Goal: Task Accomplishment & Management: Manage account settings

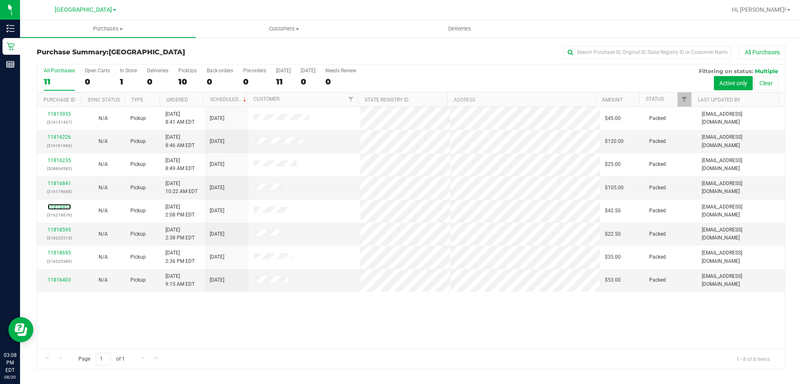
click at [63, 207] on link "11818414" at bounding box center [59, 207] width 23 height 6
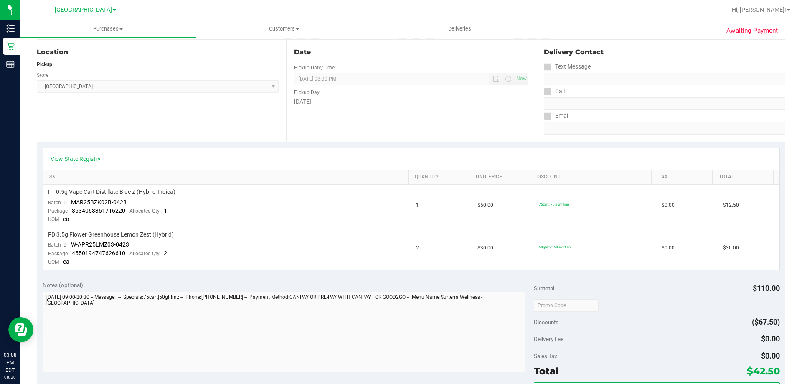
scroll to position [83, 0]
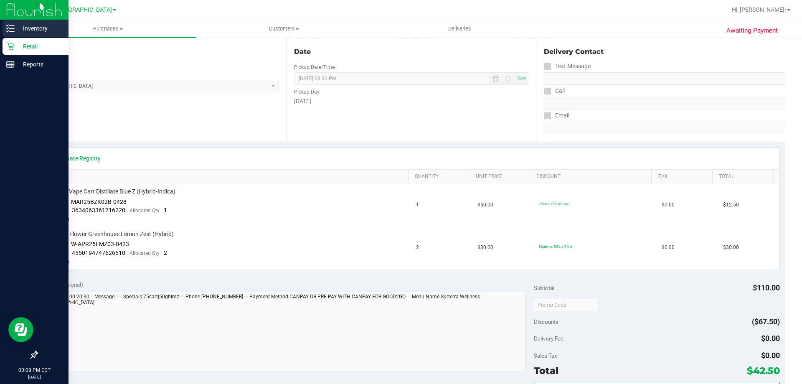
click at [24, 28] on p "Inventory" at bounding box center [40, 28] width 50 height 10
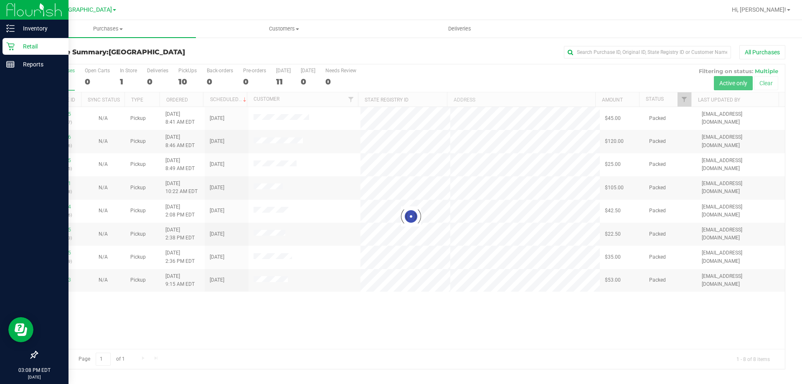
click at [13, 48] on icon at bounding box center [10, 46] width 8 height 8
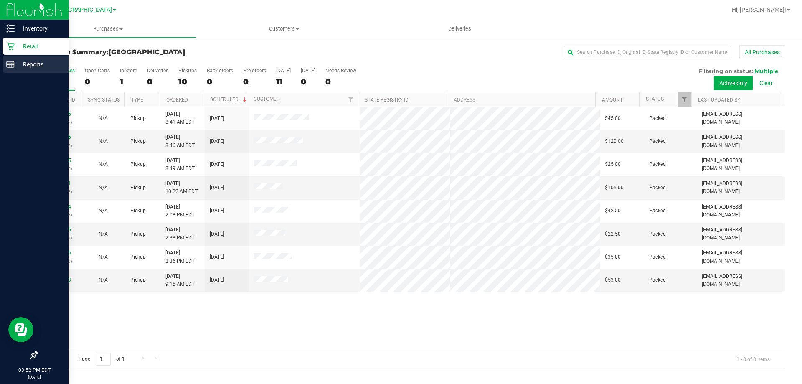
click at [21, 65] on p "Reports" at bounding box center [40, 64] width 50 height 10
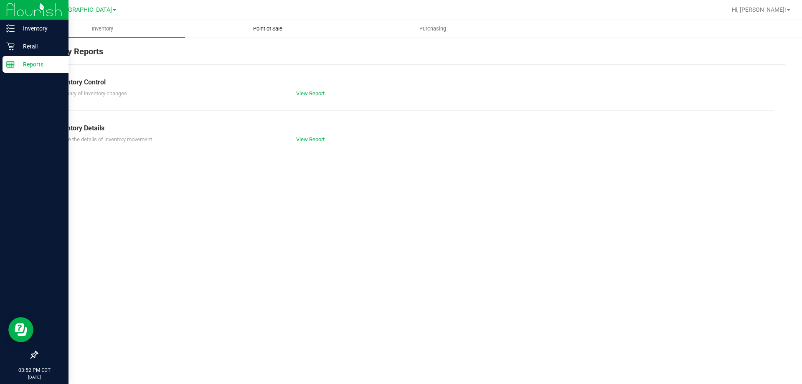
click at [272, 30] on span "Point of Sale" at bounding box center [268, 29] width 52 height 8
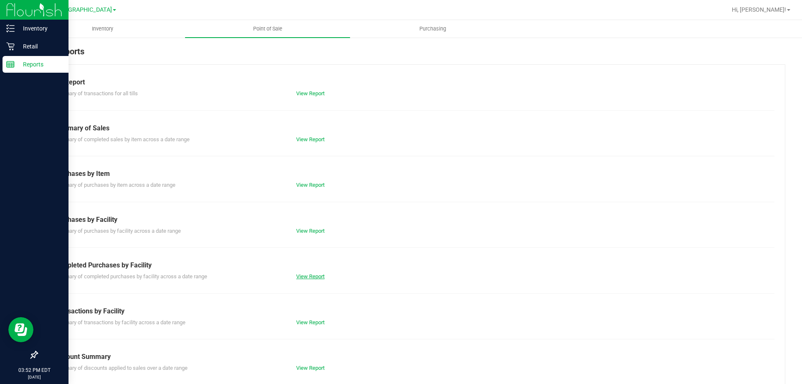
click at [307, 273] on link "View Report" at bounding box center [310, 276] width 28 height 6
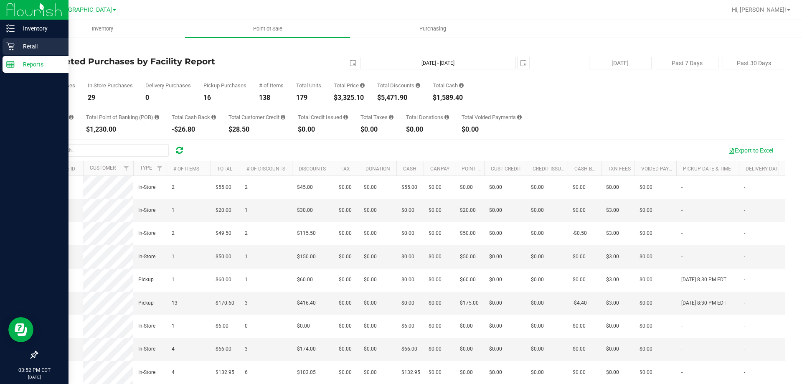
click at [14, 44] on icon at bounding box center [10, 47] width 8 height 8
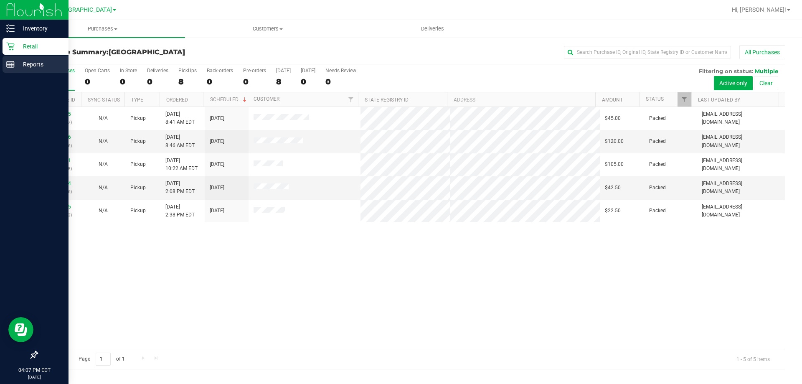
click at [17, 63] on p "Reports" at bounding box center [40, 64] width 50 height 10
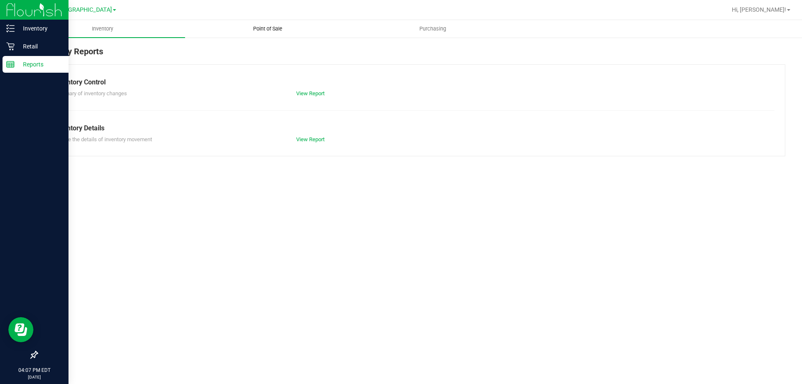
click at [274, 29] on span "Point of Sale" at bounding box center [268, 29] width 52 height 8
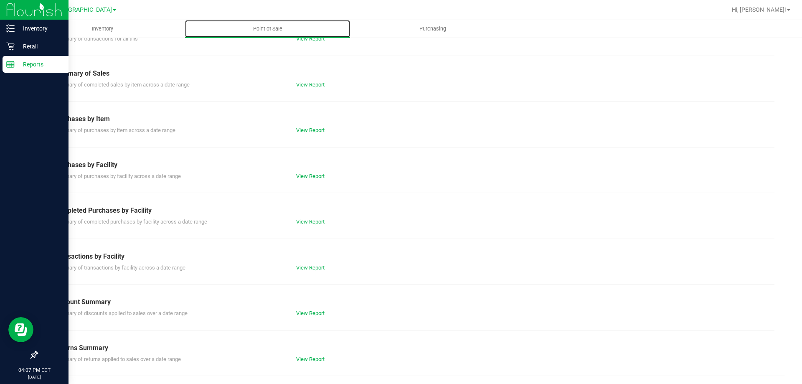
scroll to position [55, 0]
click at [296, 220] on link "View Report" at bounding box center [310, 221] width 28 height 6
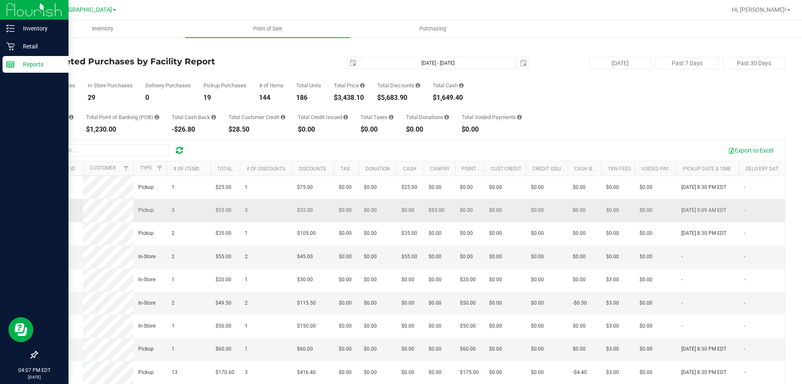
click at [57, 209] on span "11816403" at bounding box center [53, 210] width 23 height 6
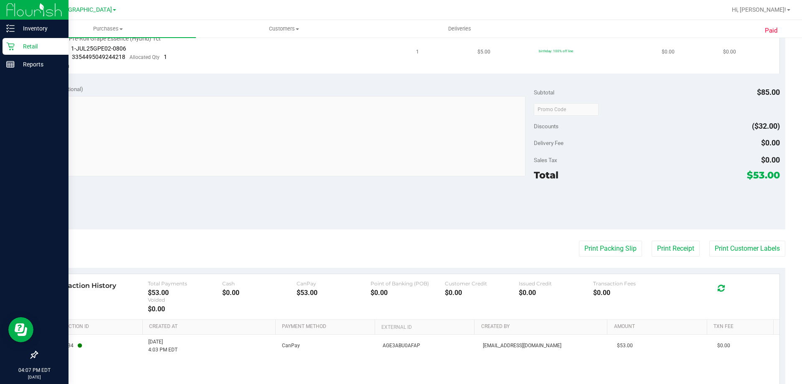
scroll to position [334, 0]
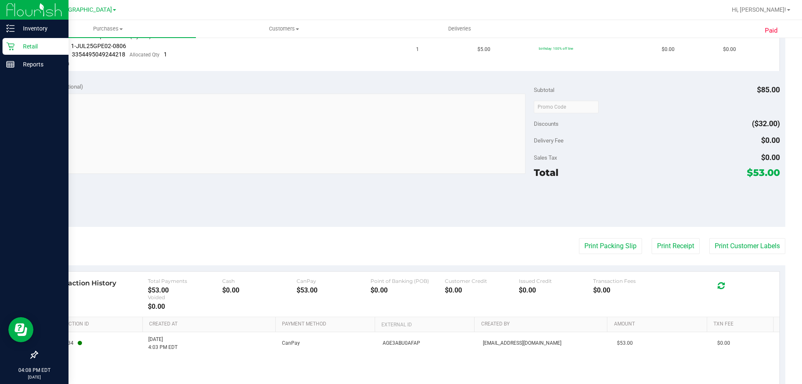
click at [17, 40] on div "Retail" at bounding box center [36, 46] width 66 height 17
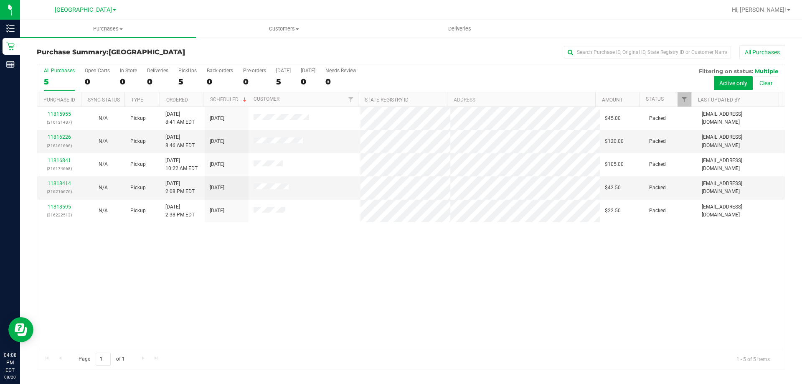
click at [497, 320] on div "11815955 (316131437) N/A Pickup 8/20/2025 8:41 AM EDT 8/20/2025 $45.00 Packed a…" at bounding box center [410, 228] width 747 height 242
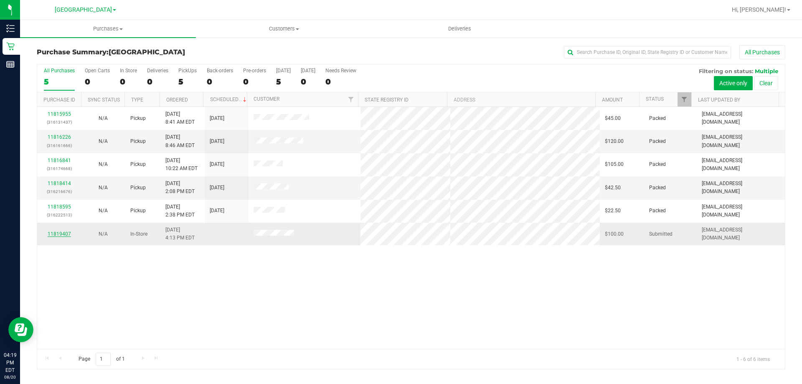
click at [66, 233] on link "11819407" at bounding box center [59, 234] width 23 height 6
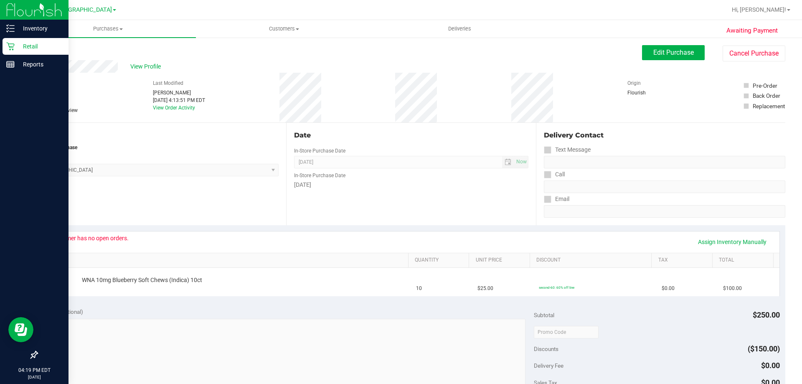
click at [17, 46] on p "Retail" at bounding box center [40, 46] width 50 height 10
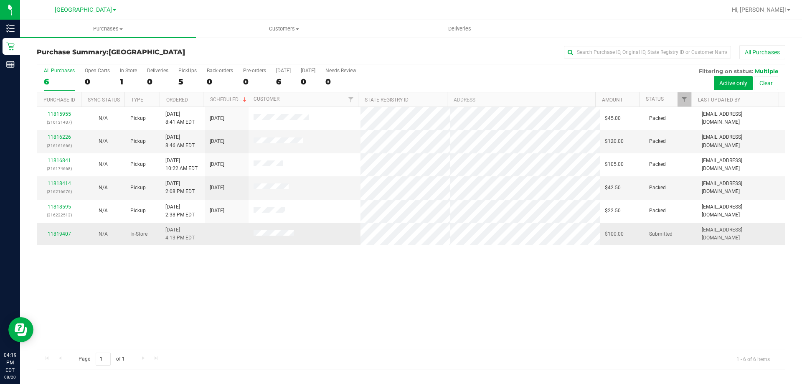
click at [61, 229] on td "11819407" at bounding box center [59, 234] width 44 height 23
click at [62, 233] on link "11819407" at bounding box center [59, 234] width 23 height 6
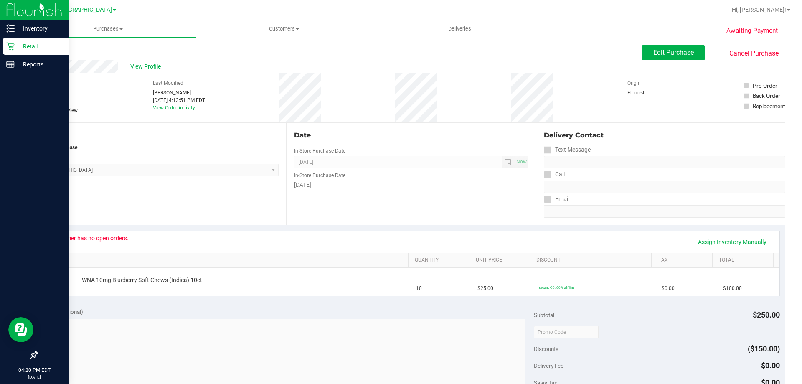
click at [13, 46] on icon at bounding box center [10, 46] width 8 height 8
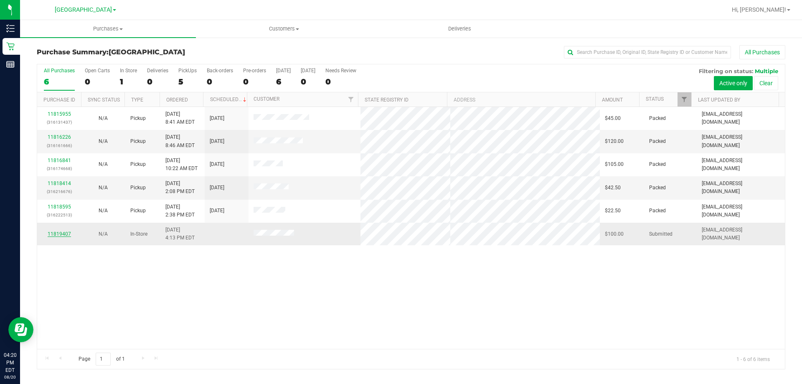
click at [55, 233] on link "11819407" at bounding box center [59, 234] width 23 height 6
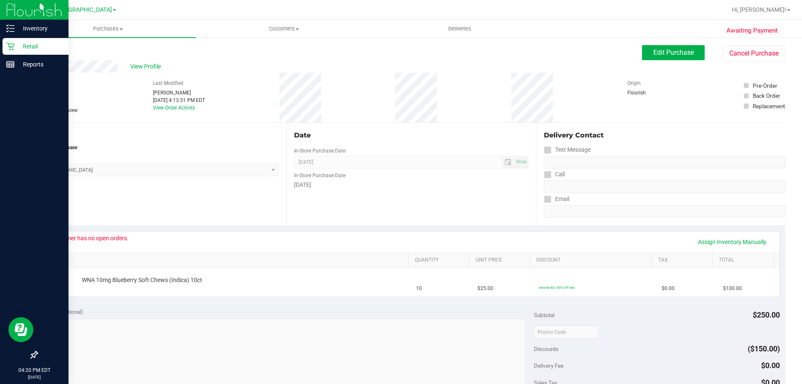
click at [12, 49] on icon at bounding box center [10, 46] width 8 height 8
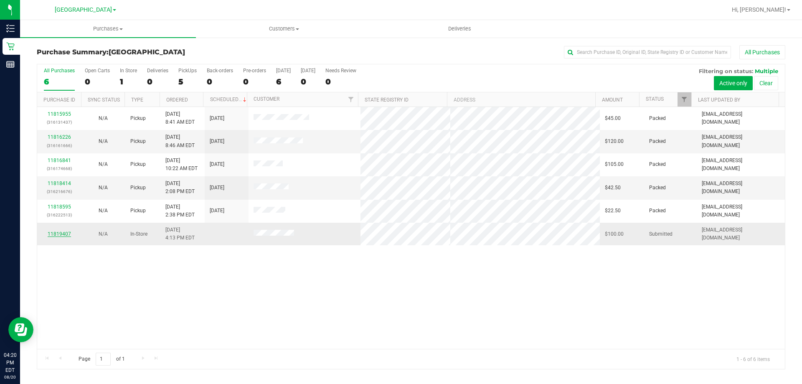
click at [69, 234] on link "11819407" at bounding box center [59, 234] width 23 height 6
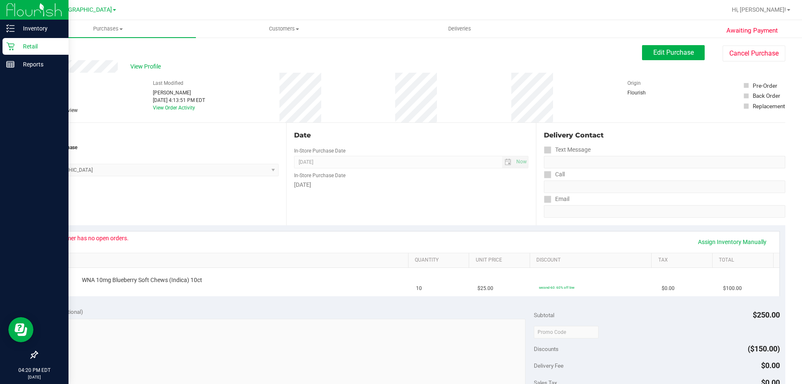
click at [22, 48] on p "Retail" at bounding box center [40, 46] width 50 height 10
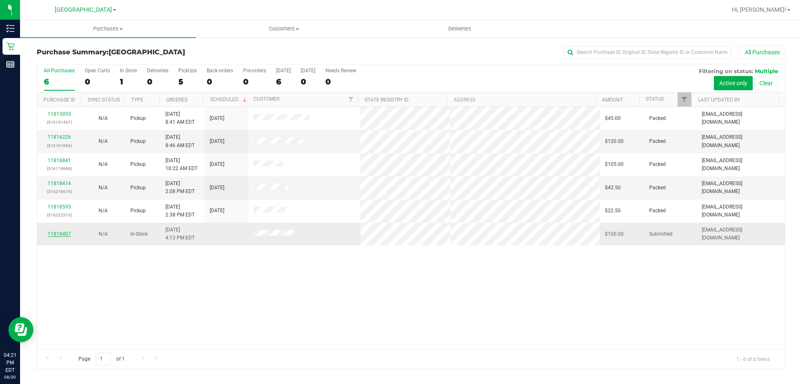
click at [66, 233] on link "11819407" at bounding box center [59, 234] width 23 height 6
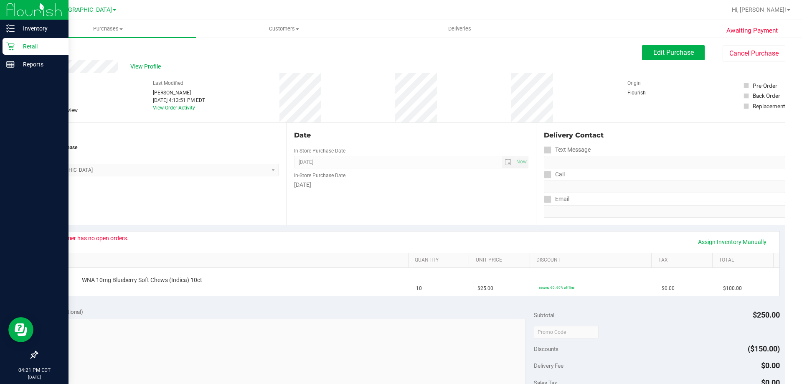
click at [13, 47] on icon at bounding box center [10, 46] width 8 height 8
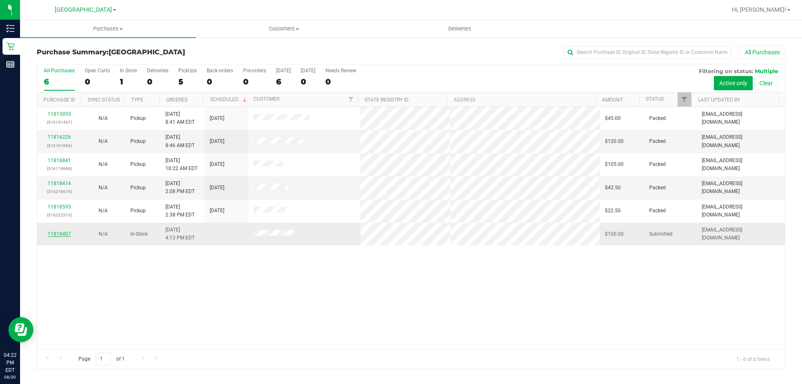
click at [61, 232] on link "11819407" at bounding box center [59, 234] width 23 height 6
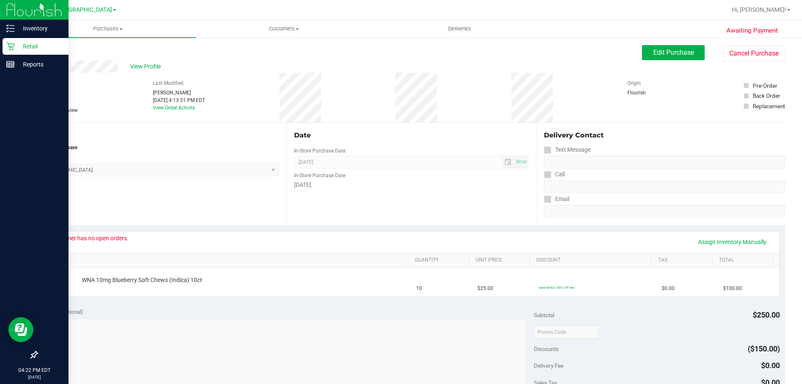
click at [19, 45] on p "Retail" at bounding box center [40, 46] width 50 height 10
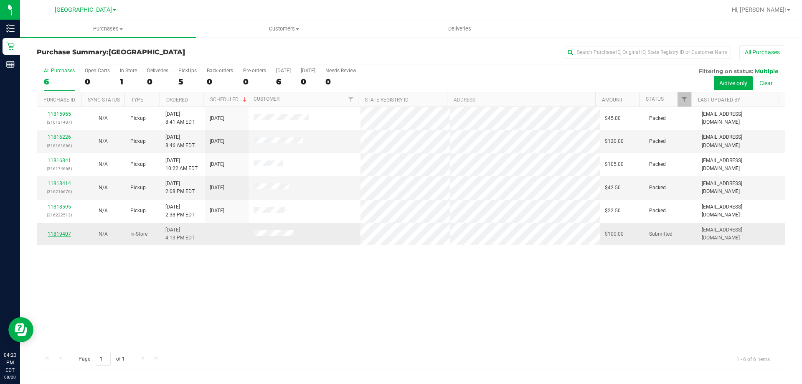
click at [57, 233] on link "11819407" at bounding box center [59, 234] width 23 height 6
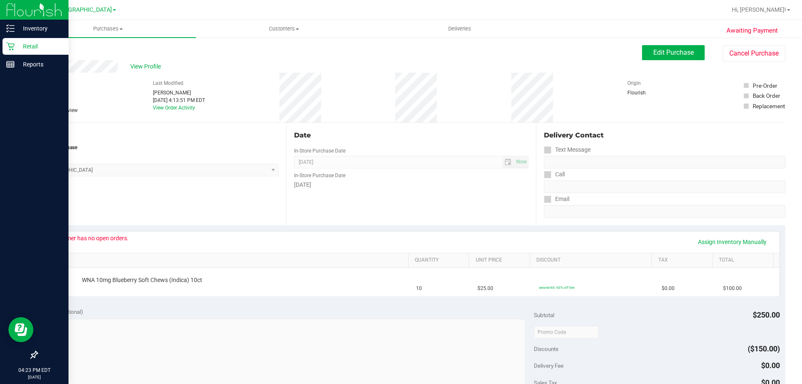
click at [15, 45] on p "Retail" at bounding box center [40, 46] width 50 height 10
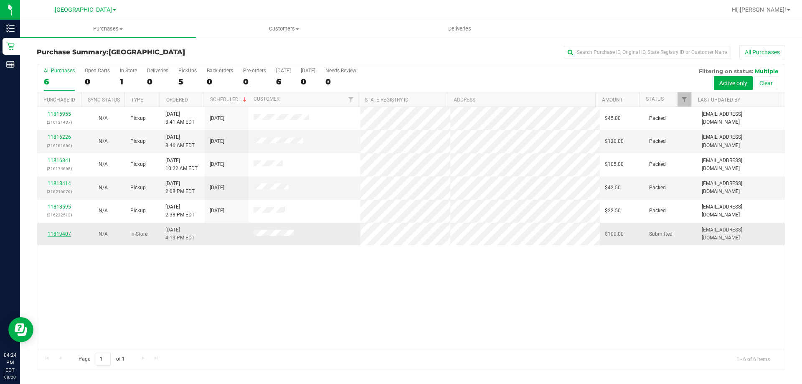
click at [61, 233] on link "11819407" at bounding box center [59, 234] width 23 height 6
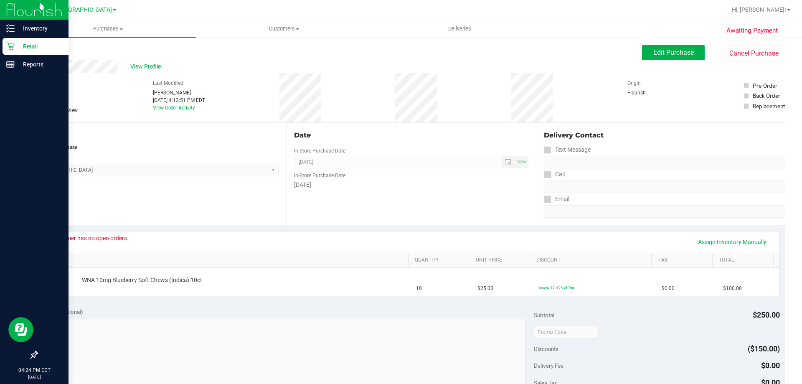
click at [11, 44] on icon at bounding box center [10, 46] width 8 height 8
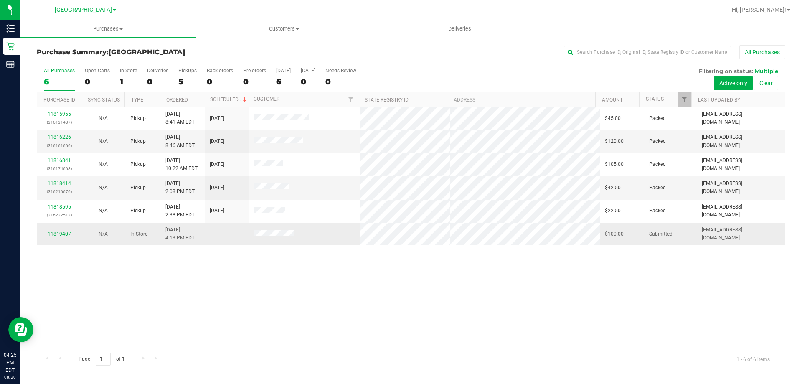
click at [66, 236] on link "11819407" at bounding box center [59, 234] width 23 height 6
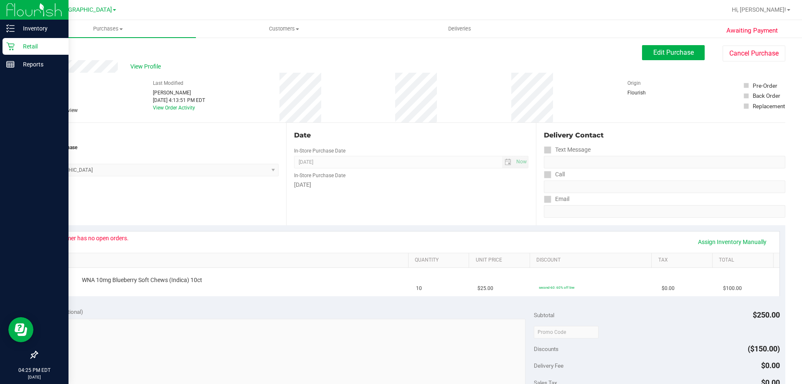
click at [18, 42] on p "Retail" at bounding box center [40, 46] width 50 height 10
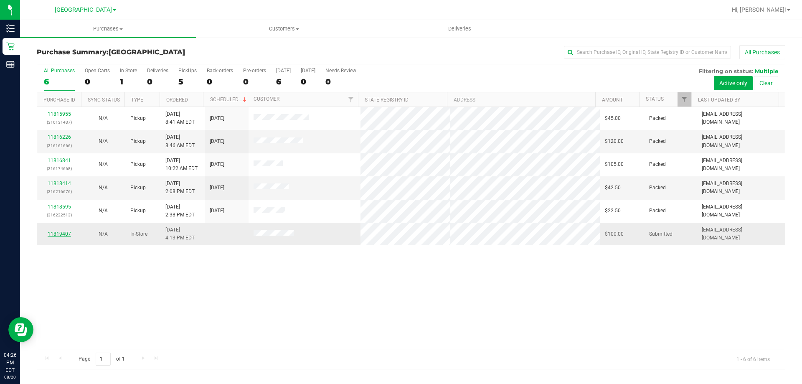
click at [66, 234] on link "11819407" at bounding box center [59, 234] width 23 height 6
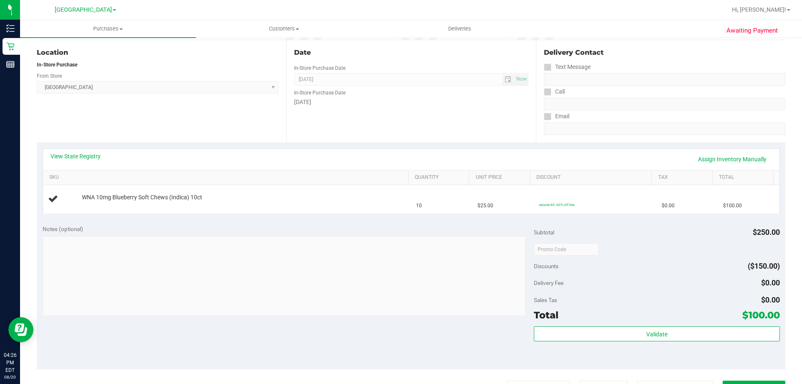
scroll to position [83, 0]
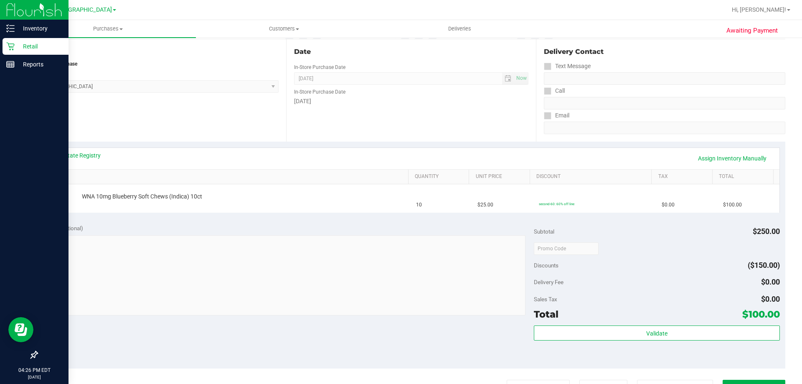
click at [16, 42] on p "Retail" at bounding box center [40, 46] width 50 height 10
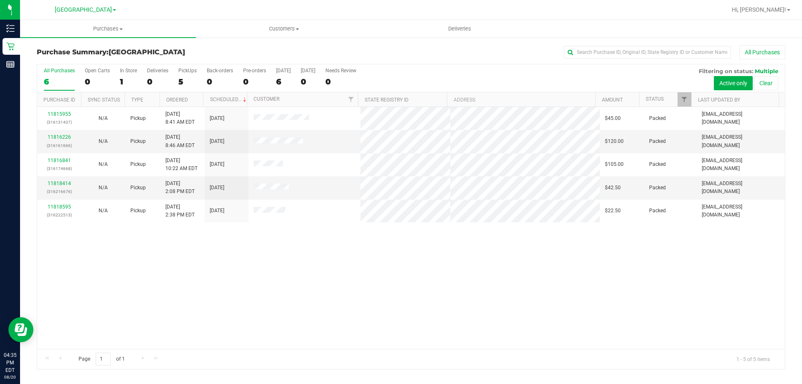
click at [451, 315] on div "11815955 (316131437) N/A Pickup 8/20/2025 8:41 AM EDT 8/20/2025 $45.00 Packed a…" at bounding box center [410, 228] width 747 height 242
click at [606, 237] on div "11815955 (316131437) N/A Pickup 8/20/2025 8:41 AM EDT 8/20/2025 $45.00 Packed a…" at bounding box center [410, 228] width 747 height 242
click at [467, 330] on div "11815955 (316131437) N/A Pickup 8/20/2025 8:41 AM EDT 8/20/2025 $45.00 Packed a…" at bounding box center [410, 228] width 747 height 242
click at [405, 251] on div "11815955 (316131437) N/A Pickup 8/20/2025 8:41 AM EDT 8/20/2025 $45.00 Packed a…" at bounding box center [410, 228] width 747 height 242
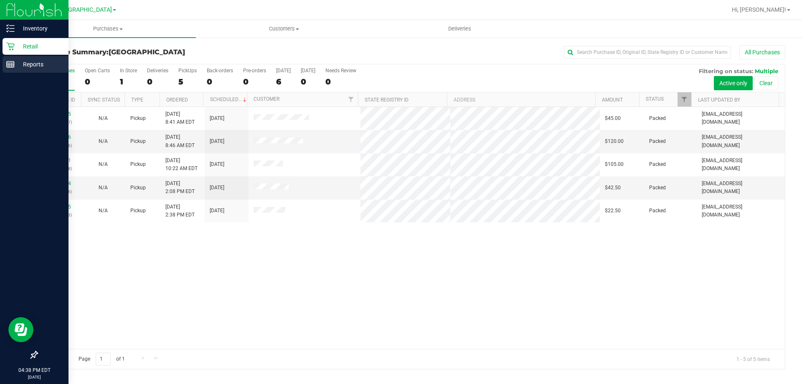
click at [19, 63] on p "Reports" at bounding box center [40, 64] width 50 height 10
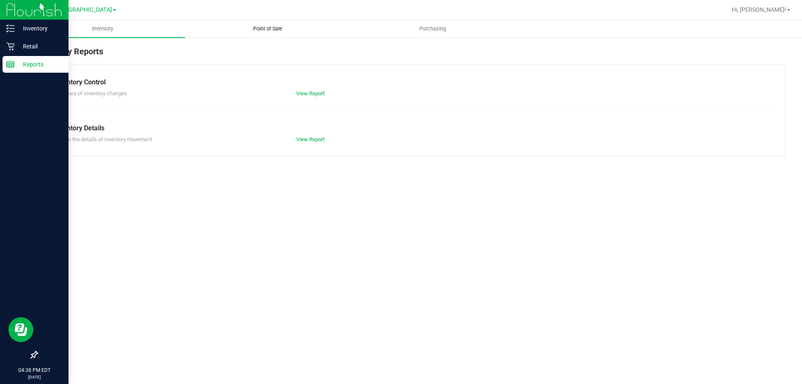
click at [268, 29] on span "Point of Sale" at bounding box center [268, 29] width 52 height 8
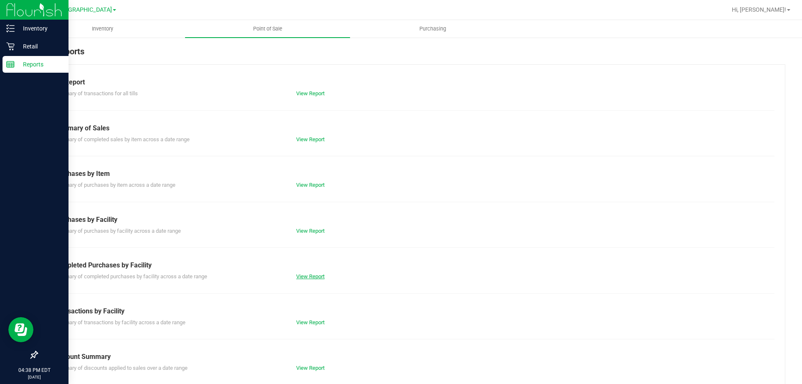
click at [306, 277] on link "View Report" at bounding box center [310, 276] width 28 height 6
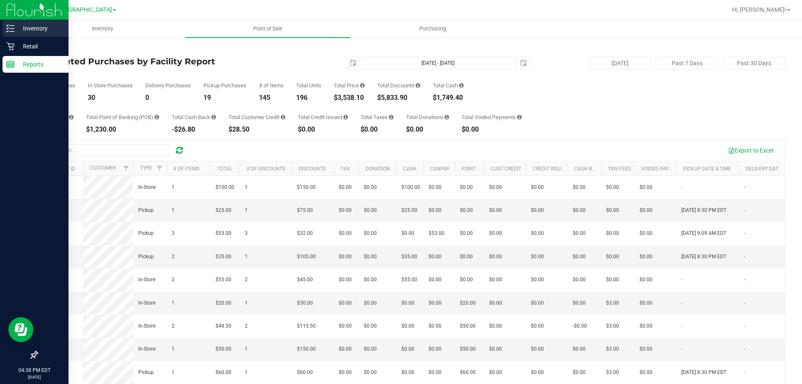
click at [16, 21] on div "Inventory" at bounding box center [36, 28] width 66 height 17
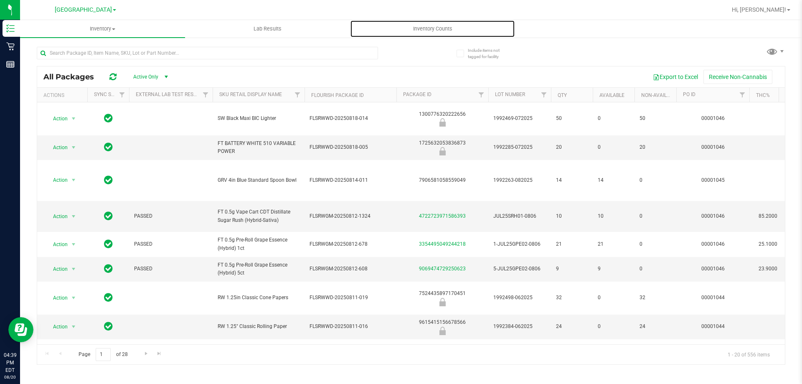
click at [435, 28] on span "Inventory Counts" at bounding box center [433, 29] width 62 height 8
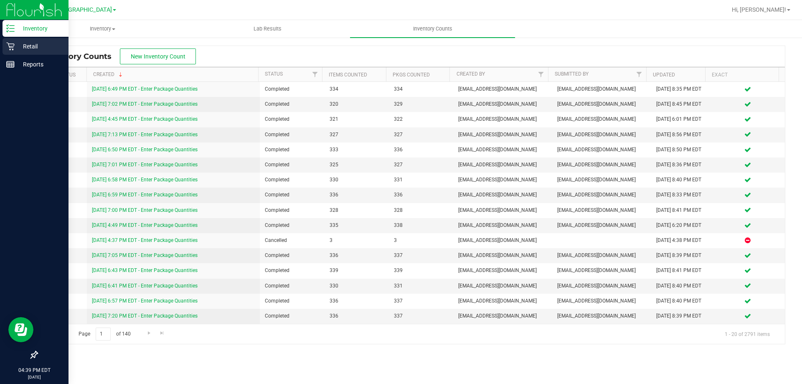
click at [15, 44] on p "Retail" at bounding box center [40, 46] width 50 height 10
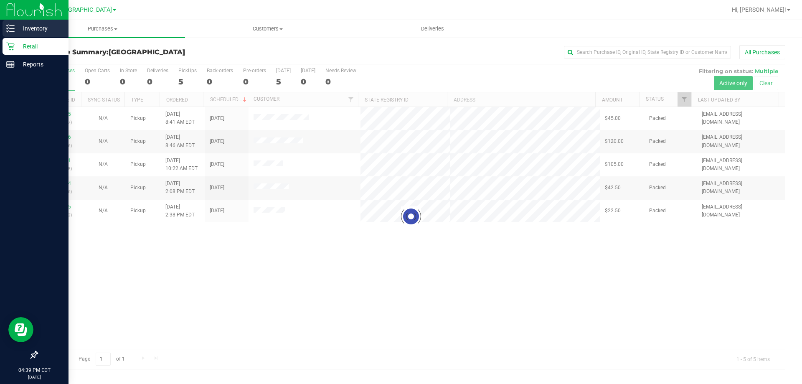
click at [35, 22] on div "Inventory" at bounding box center [36, 28] width 66 height 17
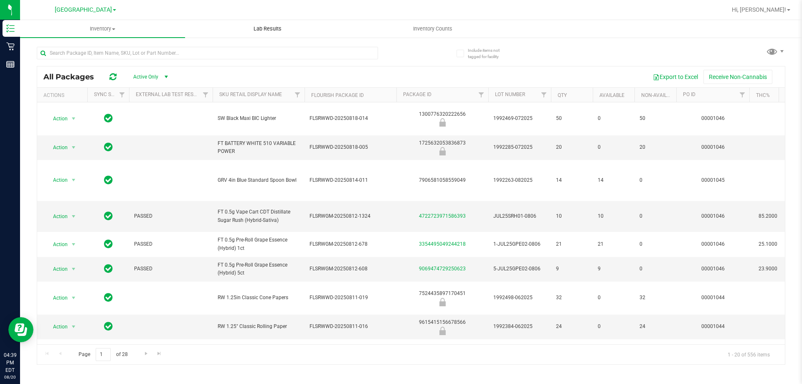
click at [271, 25] on span "Lab Results" at bounding box center [267, 29] width 51 height 8
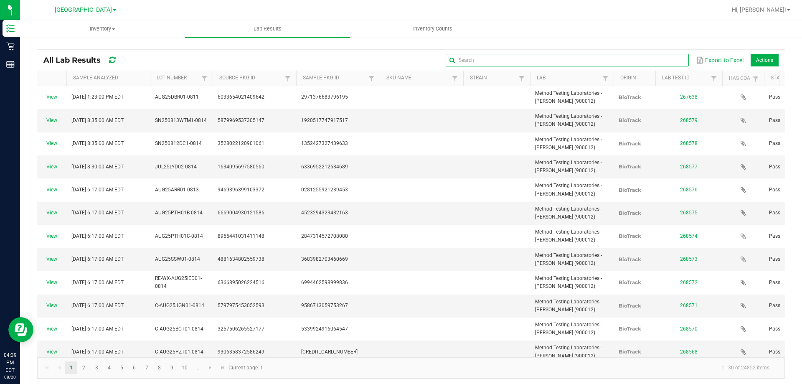
click at [658, 61] on input "text" at bounding box center [566, 60] width 243 height 13
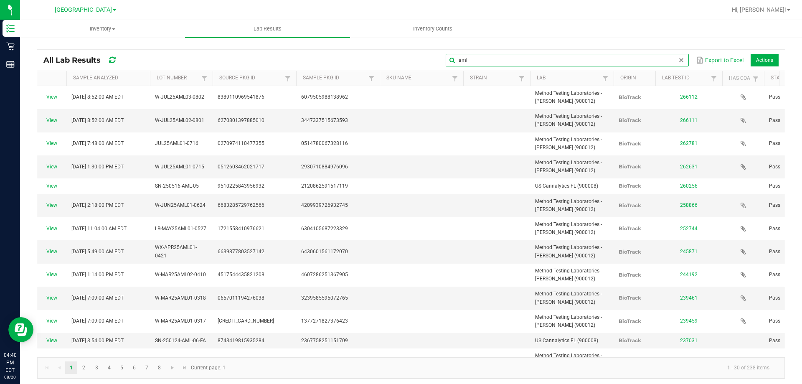
click at [533, 57] on input "aml" at bounding box center [566, 60] width 243 height 13
type input "blt"
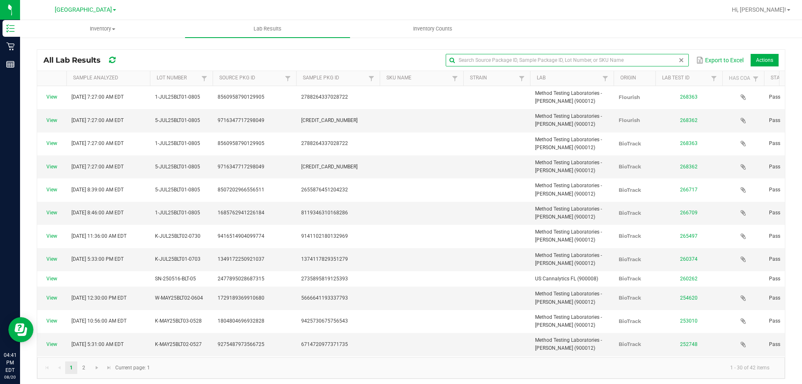
click at [678, 62] on span at bounding box center [681, 60] width 7 height 7
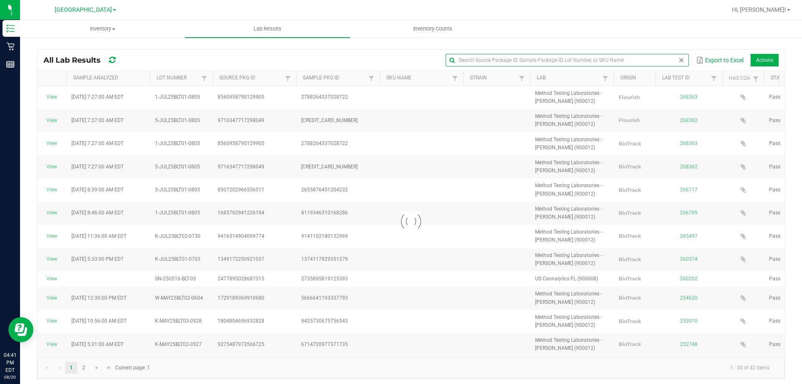
click at [583, 63] on input "text" at bounding box center [566, 60] width 243 height 13
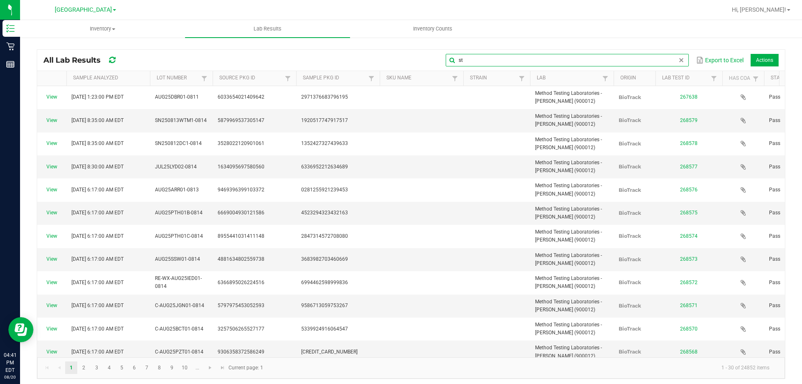
type input "stg"
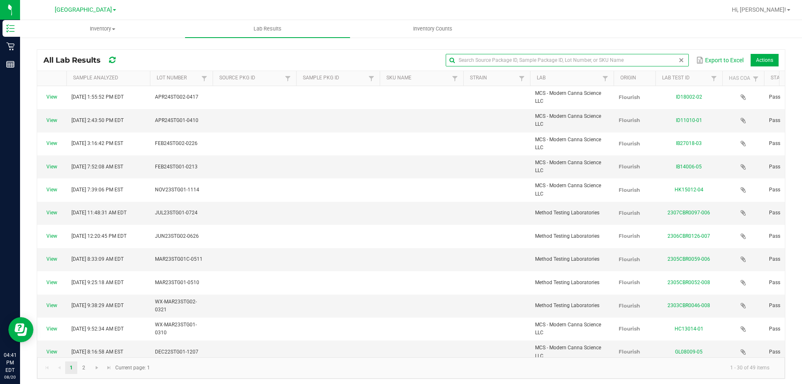
click at [678, 60] on span at bounding box center [681, 60] width 7 height 7
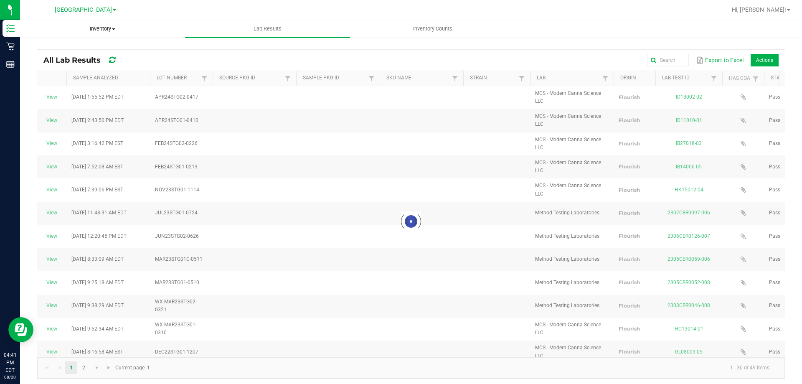
click at [111, 30] on span "Inventory" at bounding box center [102, 29] width 164 height 8
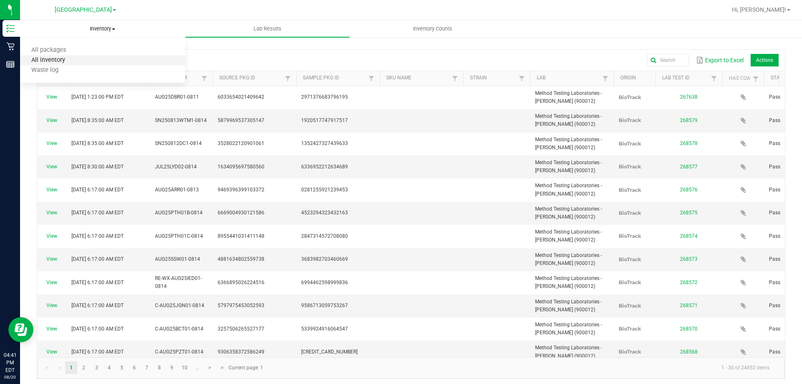
click at [64, 60] on span "All inventory" at bounding box center [48, 60] width 56 height 7
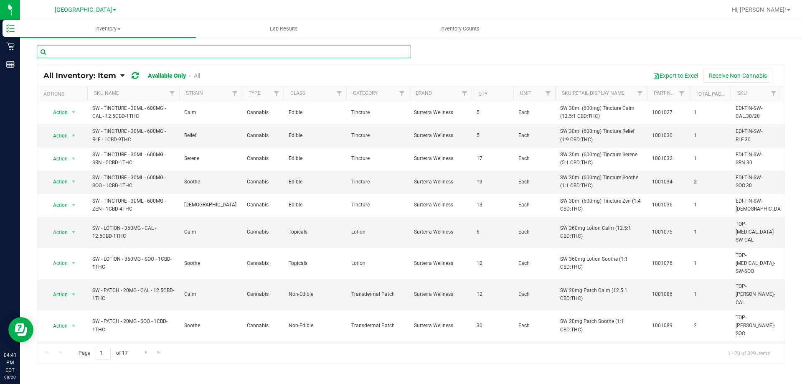
click at [82, 50] on input "text" at bounding box center [224, 52] width 374 height 13
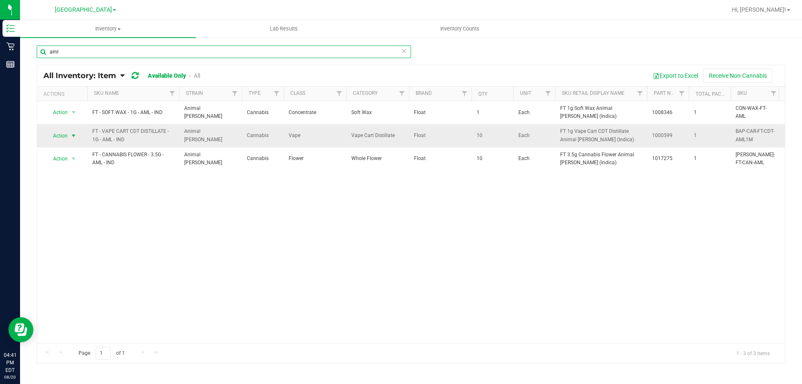
type input "aml"
click at [74, 134] on span "select" at bounding box center [73, 135] width 7 height 7
click at [78, 148] on li "Global inventory" at bounding box center [69, 154] width 46 height 23
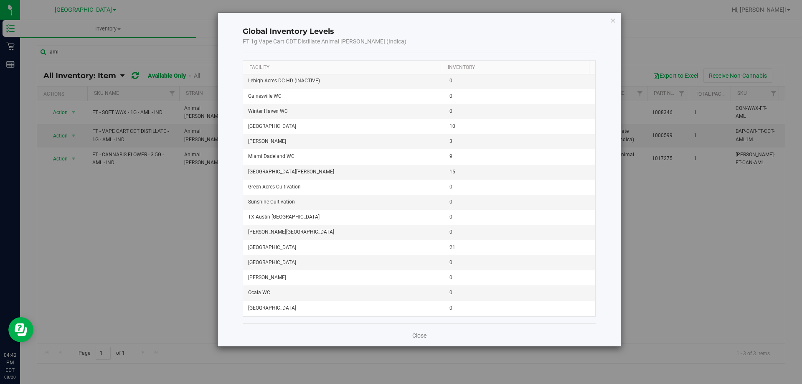
scroll to position [1057, 0]
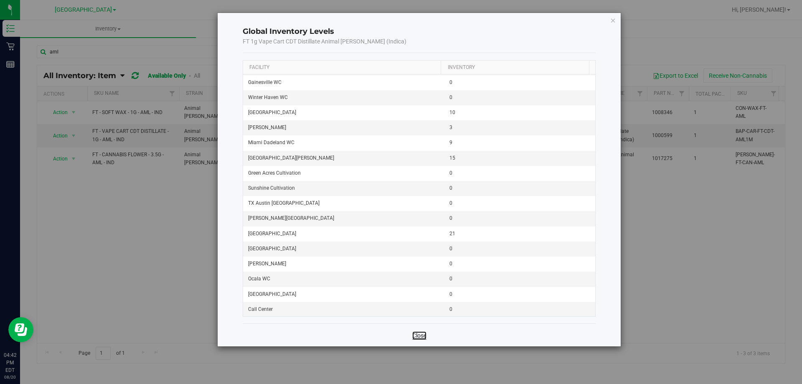
click at [424, 332] on link "Close" at bounding box center [419, 335] width 14 height 8
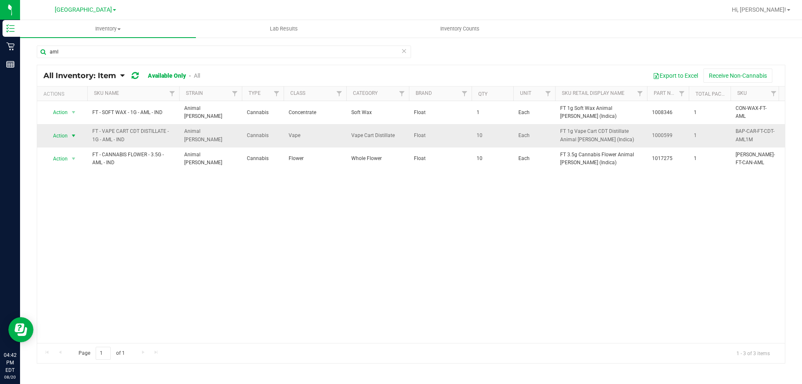
click at [72, 134] on span "select" at bounding box center [73, 135] width 7 height 7
click at [79, 152] on li "Global inventory" at bounding box center [69, 154] width 46 height 23
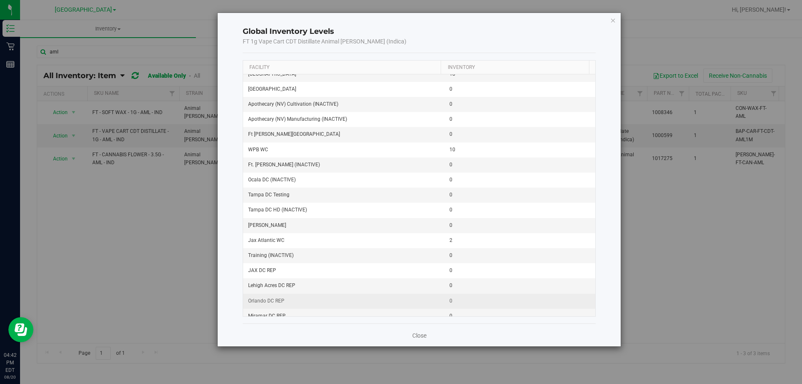
scroll to position [42, 0]
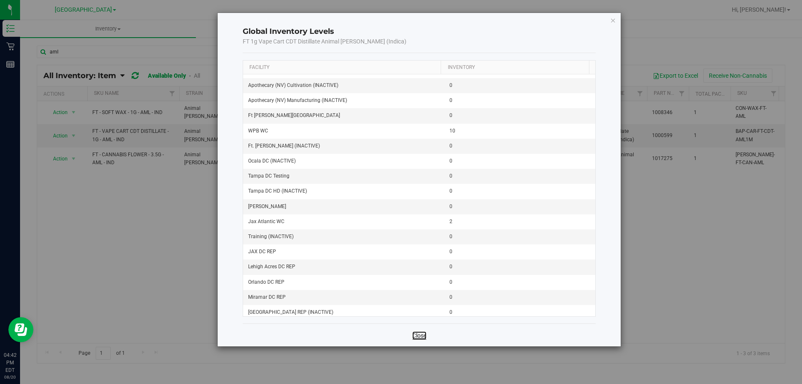
click at [422, 336] on link "Close" at bounding box center [419, 335] width 14 height 8
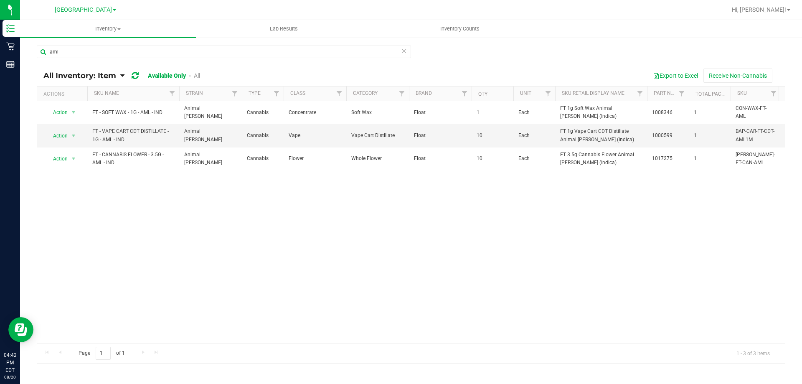
click at [418, 292] on div "Action Action Global inventory View packages FT - SOFT WAX - 1G - AML - IND Ani…" at bounding box center [410, 222] width 747 height 242
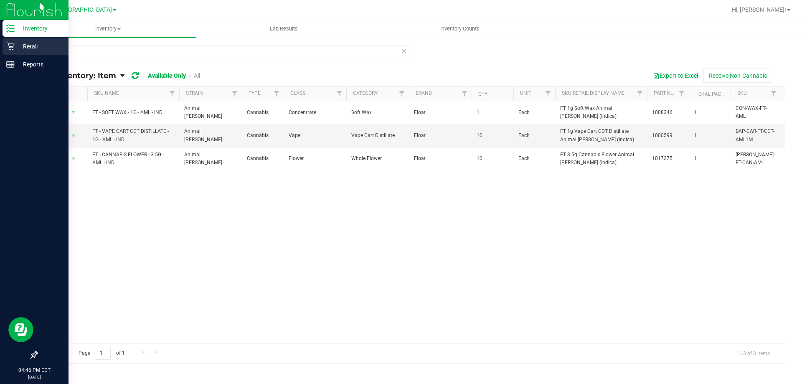
click at [20, 49] on p "Retail" at bounding box center [40, 46] width 50 height 10
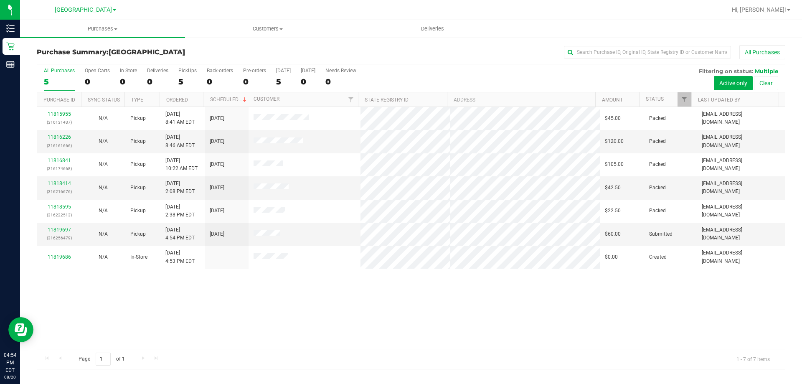
click at [429, 318] on div "11815955 (316131437) N/A Pickup 8/20/2025 8:41 AM EDT 8/20/2025 $45.00 Packed a…" at bounding box center [410, 228] width 747 height 242
click at [414, 329] on div "11815955 (316131437) N/A Pickup 8/20/2025 8:41 AM EDT 8/20/2025 $45.00 Packed a…" at bounding box center [410, 228] width 747 height 242
click at [66, 229] on link "11819697" at bounding box center [59, 230] width 23 height 6
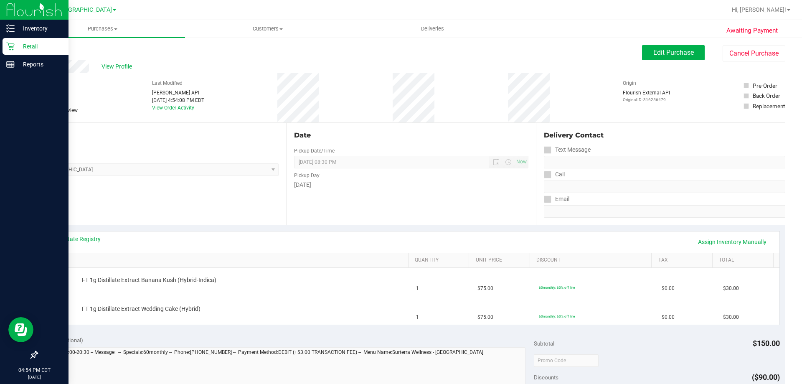
click at [18, 44] on p "Retail" at bounding box center [40, 46] width 50 height 10
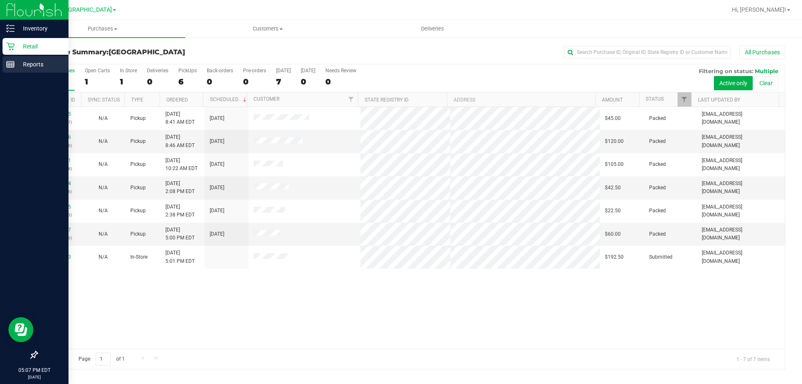
click at [24, 61] on p "Reports" at bounding box center [40, 64] width 50 height 10
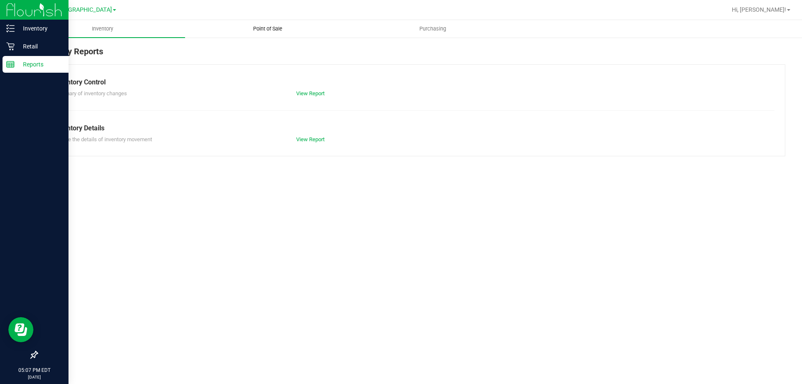
click at [264, 30] on span "Point of Sale" at bounding box center [268, 29] width 52 height 8
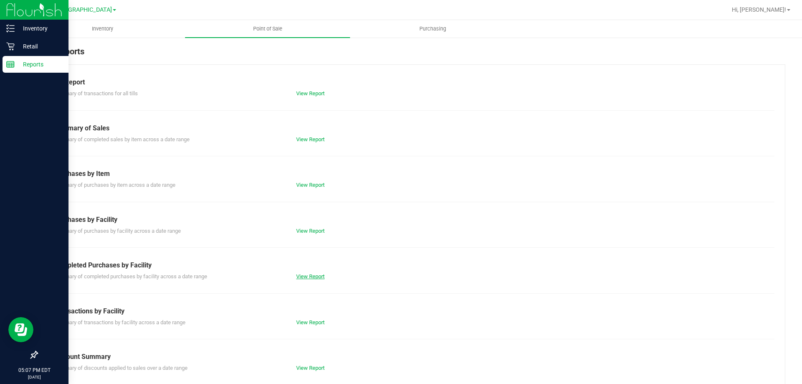
click at [314, 276] on link "View Report" at bounding box center [310, 276] width 28 height 6
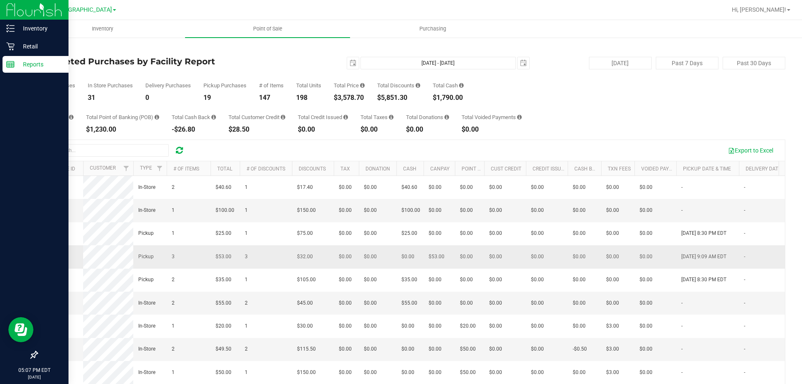
click at [56, 261] on span "11816403" at bounding box center [53, 257] width 23 height 8
click at [56, 259] on span "11816403" at bounding box center [53, 256] width 23 height 6
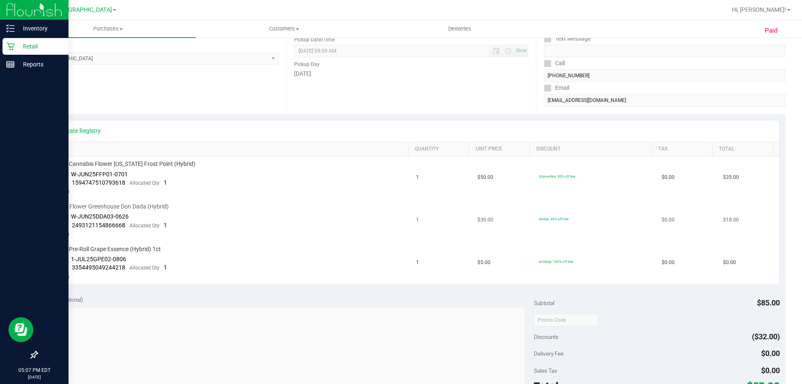
scroll to position [125, 0]
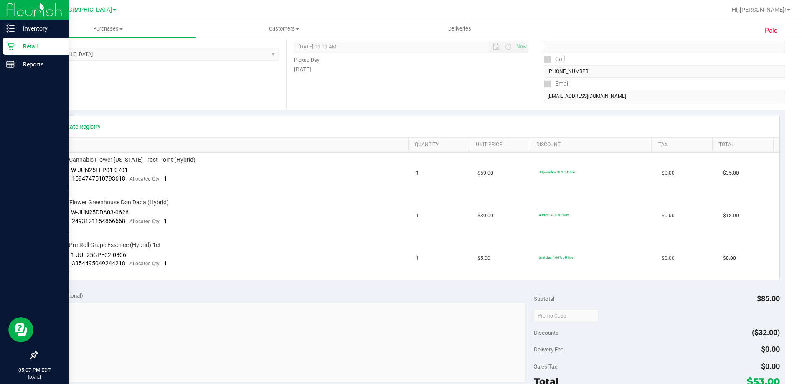
click at [23, 44] on p "Retail" at bounding box center [40, 46] width 50 height 10
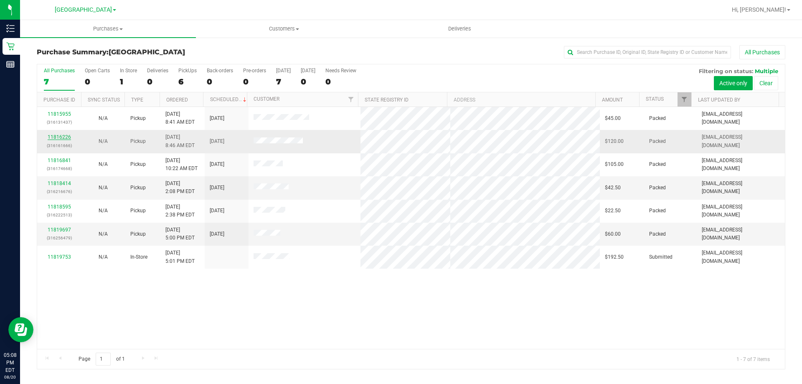
click at [61, 136] on link "11816226" at bounding box center [59, 137] width 23 height 6
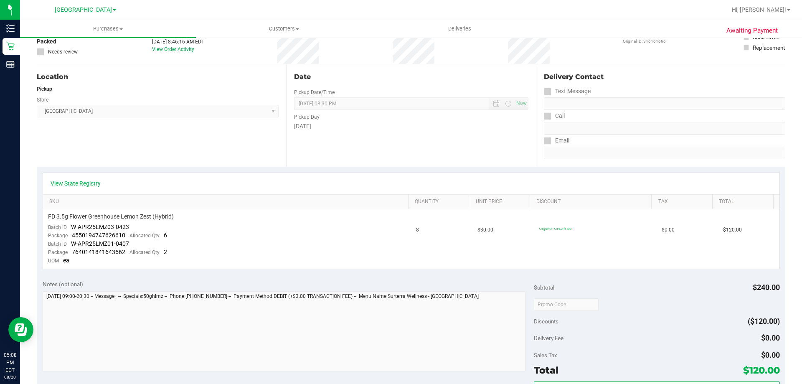
scroll to position [18, 0]
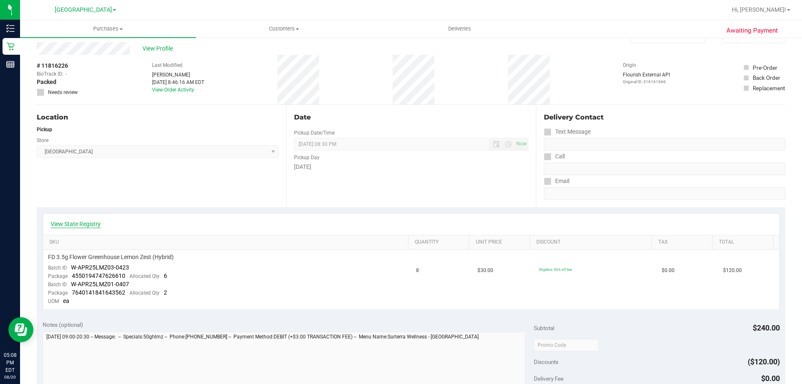
click at [94, 224] on link "View State Registry" at bounding box center [76, 224] width 50 height 8
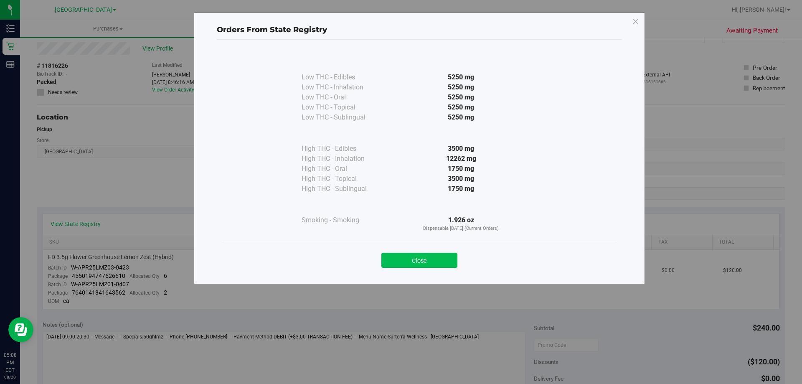
click at [419, 258] on button "Close" at bounding box center [419, 260] width 76 height 15
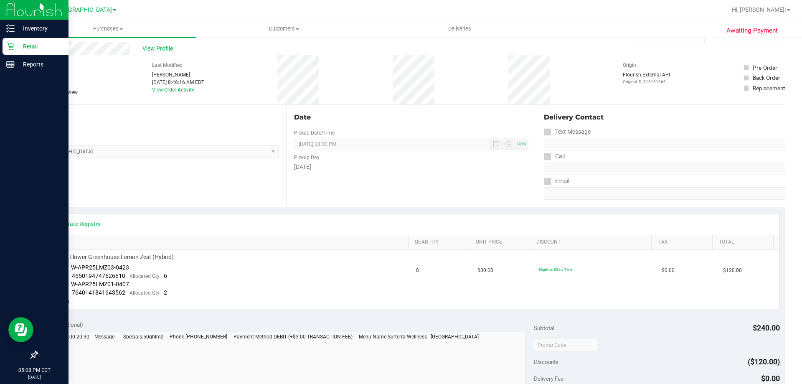
click at [12, 44] on icon at bounding box center [10, 47] width 8 height 8
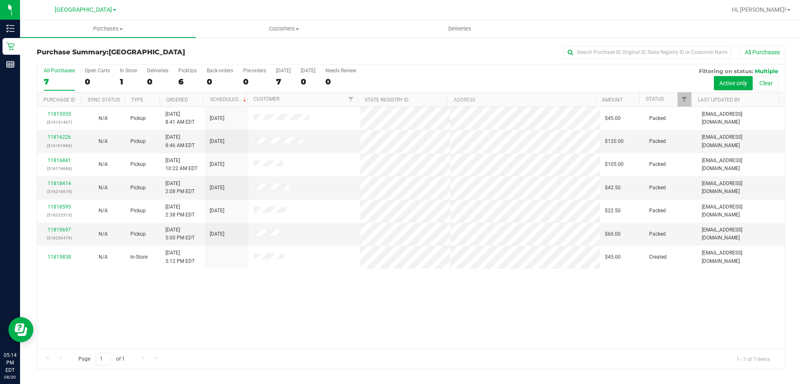
drag, startPoint x: 485, startPoint y: 307, endPoint x: 491, endPoint y: 308, distance: 6.3
click at [485, 308] on div "11815955 (316131437) N/A Pickup 8/20/2025 8:41 AM EDT 8/20/2025 $45.00 Packed a…" at bounding box center [410, 228] width 747 height 242
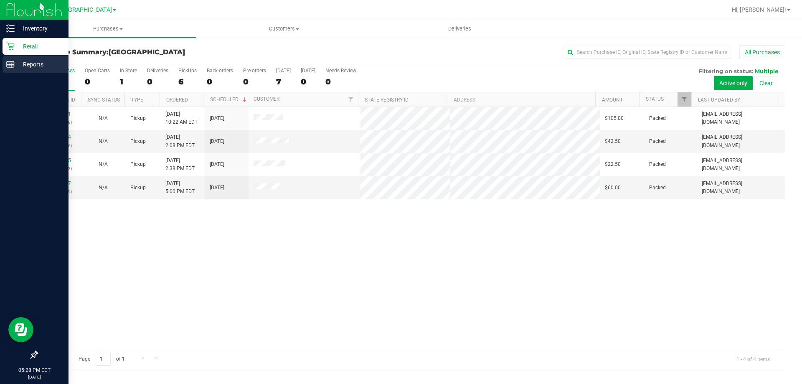
click at [20, 65] on p "Reports" at bounding box center [40, 64] width 50 height 10
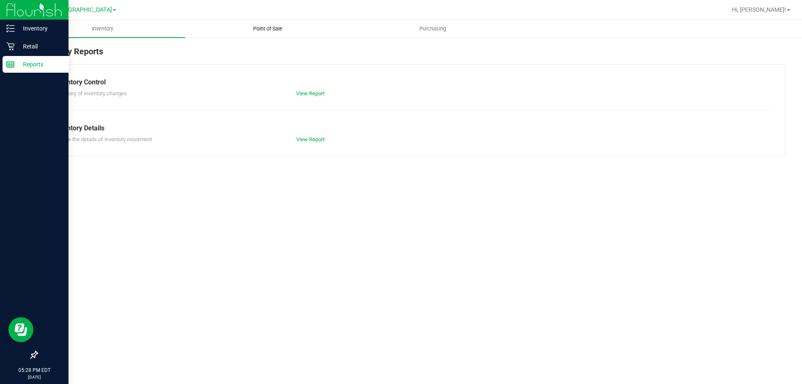
click at [267, 30] on span "Point of Sale" at bounding box center [268, 29] width 52 height 8
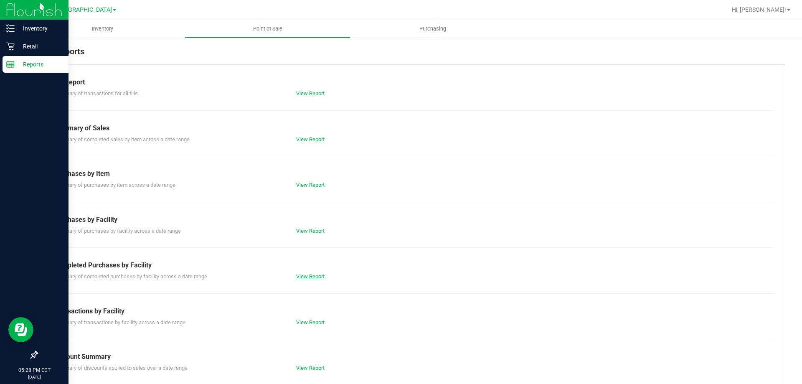
click at [313, 278] on link "View Report" at bounding box center [310, 276] width 28 height 6
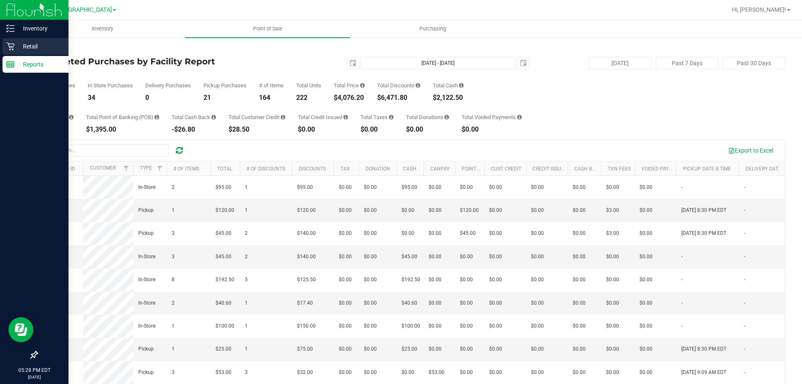
click at [11, 44] on icon at bounding box center [10, 46] width 8 height 8
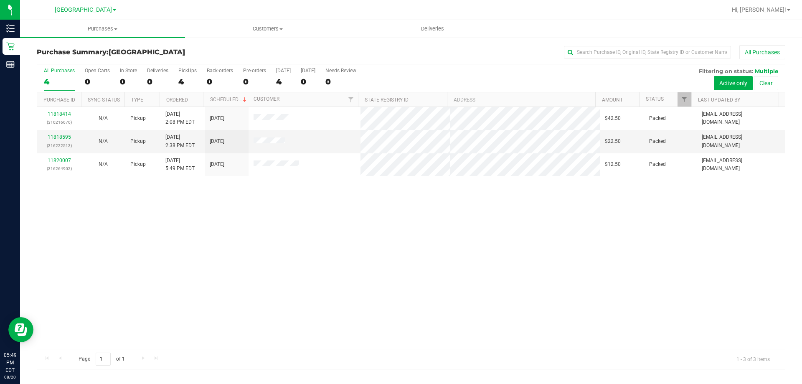
click at [347, 241] on div "11818414 (316216676) N/A Pickup 8/20/2025 2:08 PM EDT 8/20/2025 $42.50 Packed a…" at bounding box center [410, 228] width 747 height 242
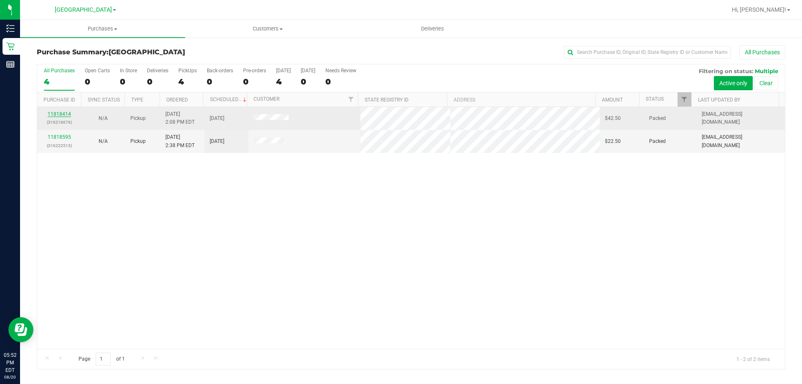
click at [66, 114] on link "11818414" at bounding box center [59, 114] width 23 height 6
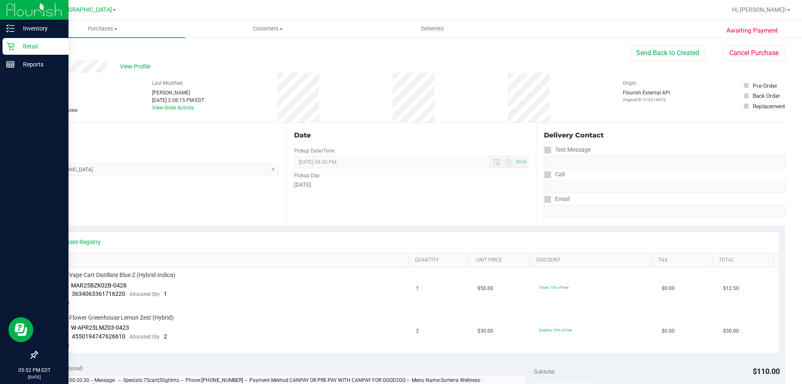
click at [15, 50] on p "Retail" at bounding box center [40, 46] width 50 height 10
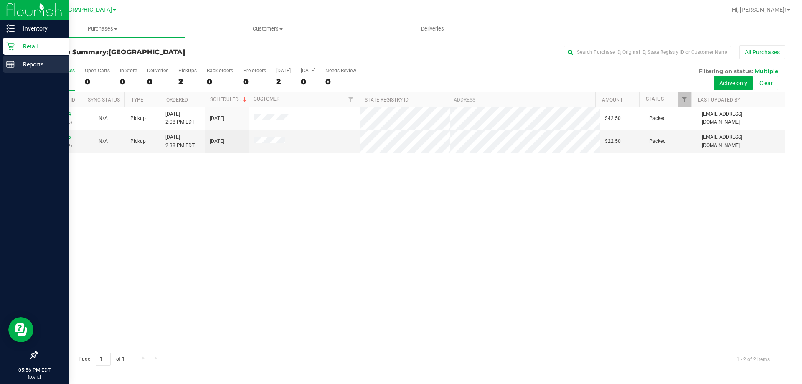
click at [16, 66] on p "Reports" at bounding box center [40, 64] width 50 height 10
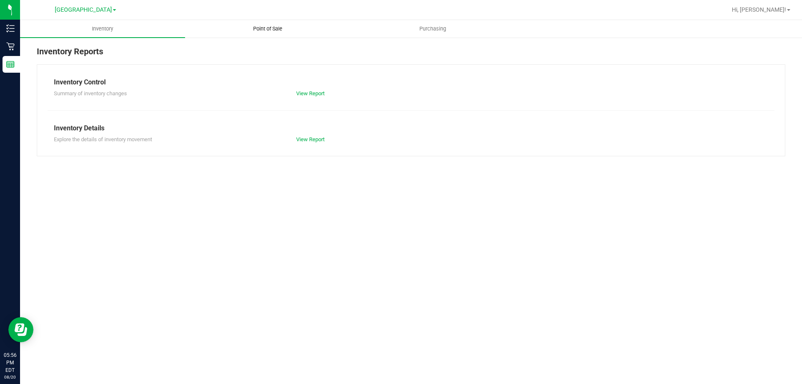
click at [260, 33] on uib-tab-heading "Point of Sale" at bounding box center [267, 28] width 164 height 17
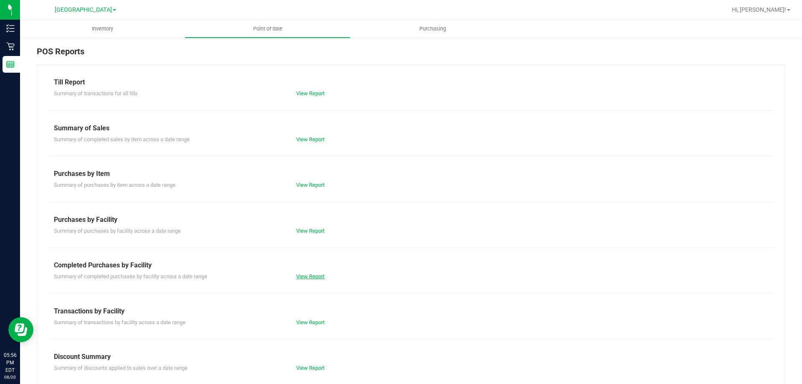
click at [309, 273] on link "View Report" at bounding box center [310, 276] width 28 height 6
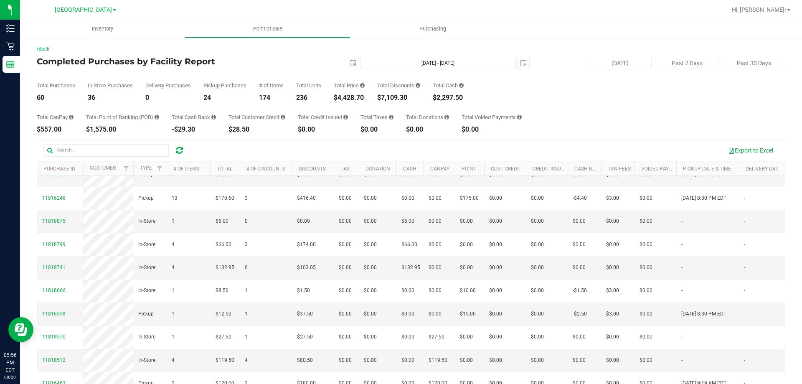
scroll to position [63, 0]
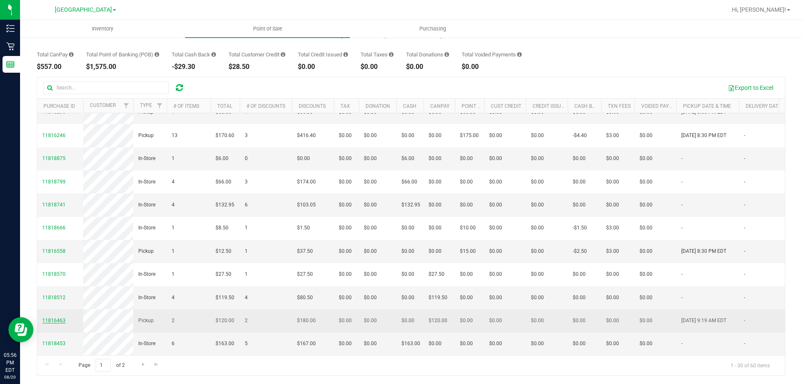
click at [56, 317] on span "11816463" at bounding box center [53, 320] width 23 height 6
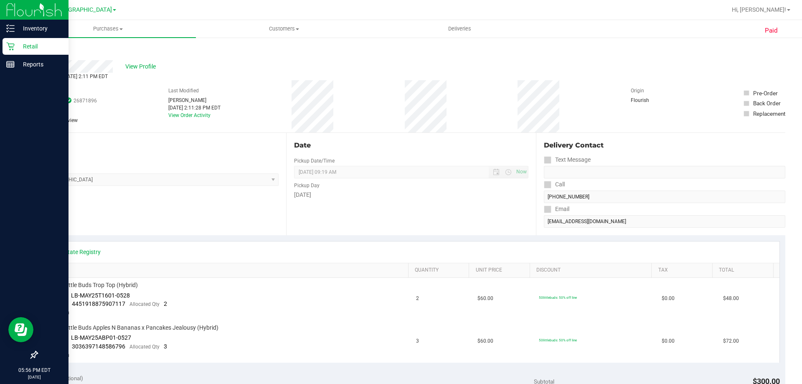
click at [13, 43] on icon at bounding box center [10, 46] width 8 height 8
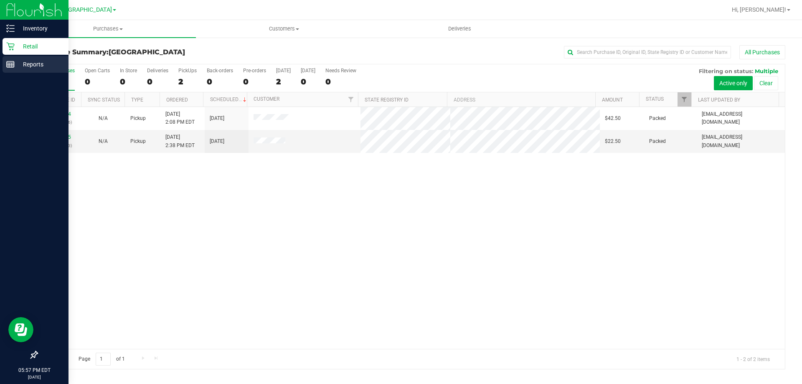
click at [21, 63] on p "Reports" at bounding box center [40, 64] width 50 height 10
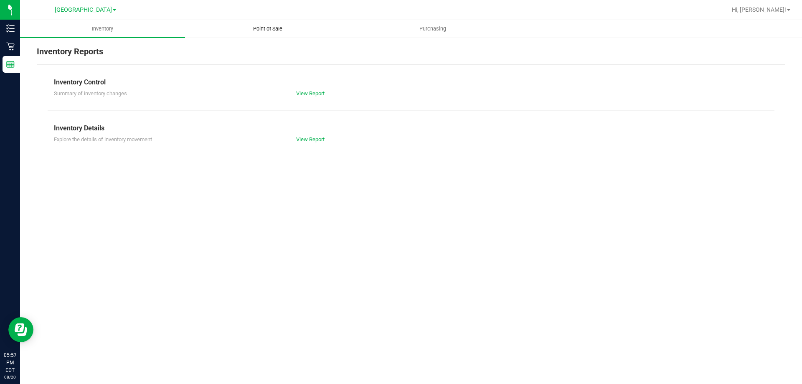
click at [278, 30] on span "Point of Sale" at bounding box center [268, 29] width 52 height 8
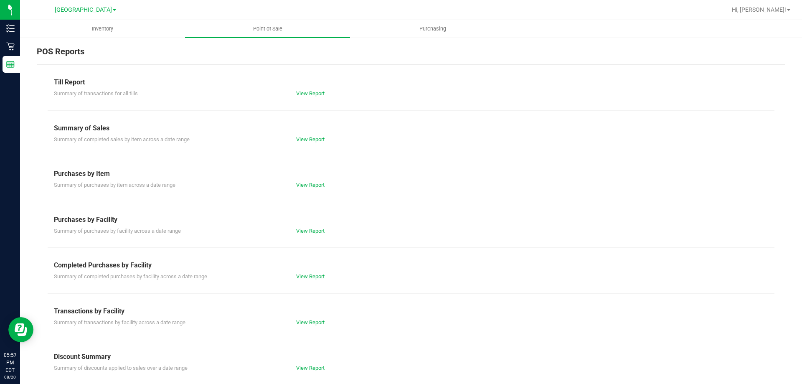
click at [302, 274] on link "View Report" at bounding box center [310, 276] width 28 height 6
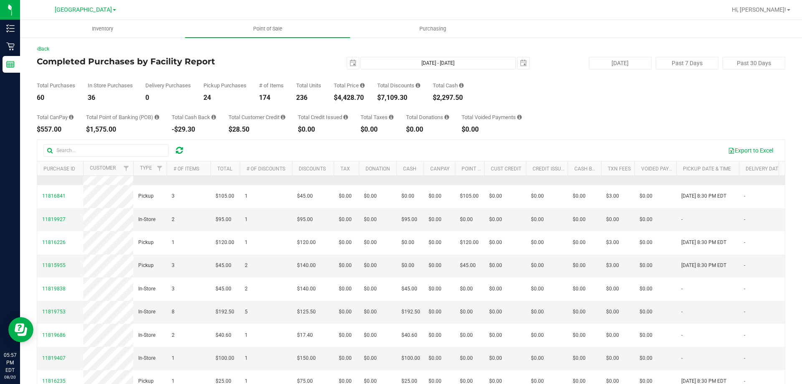
scroll to position [125, 0]
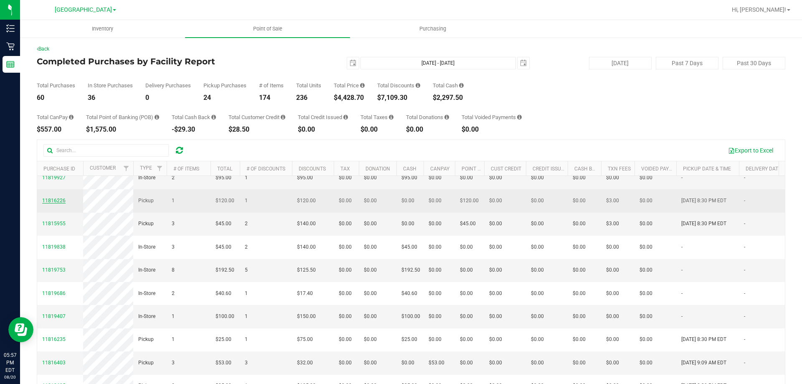
click at [51, 203] on span "11816226" at bounding box center [53, 200] width 23 height 6
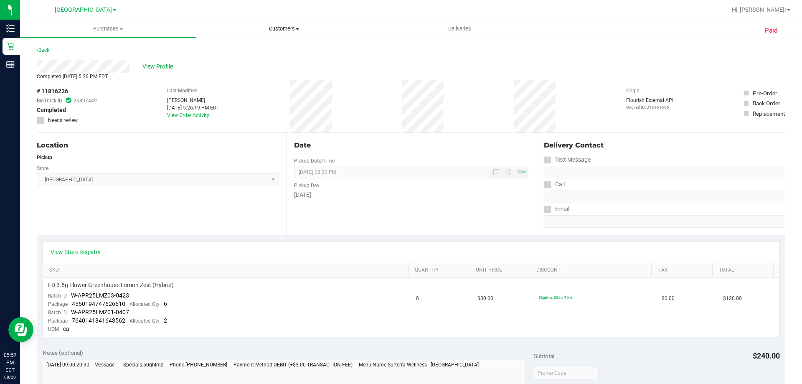
click at [297, 32] on span "Customers" at bounding box center [283, 29] width 175 height 8
click at [228, 51] on span "All customers" at bounding box center [226, 50] width 60 height 7
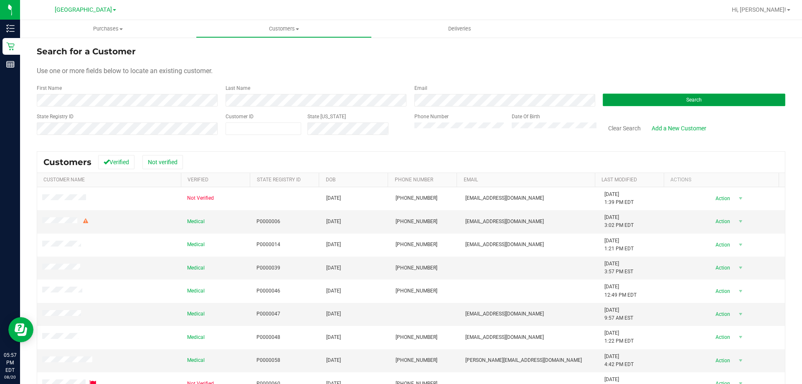
click at [660, 104] on button "Search" at bounding box center [693, 100] width 182 height 13
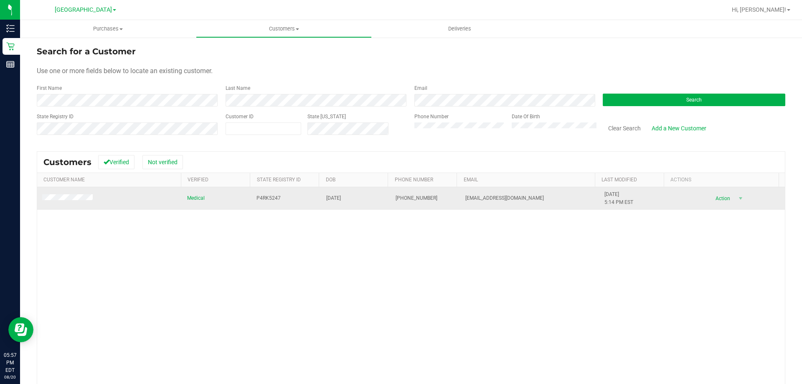
click at [263, 196] on span "P4RK5247" at bounding box center [268, 198] width 24 height 8
copy span "P4RK5247"
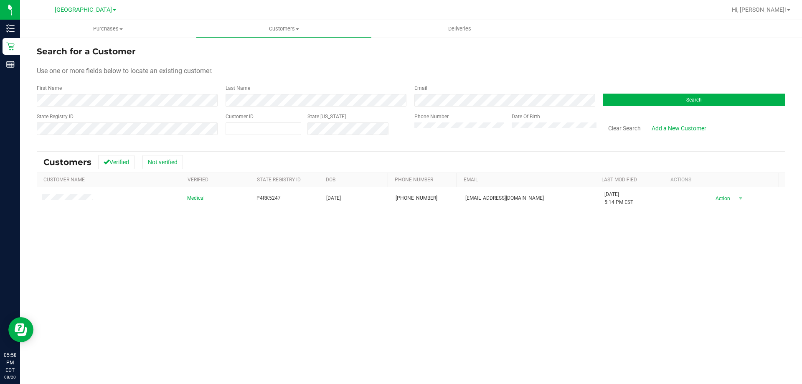
click at [703, 261] on div "Medical P4RK5247 02/17/1956 (978) 828-0185 peterm@fidminc.com 2/17/2025 5:14 PM…" at bounding box center [410, 308] width 747 height 242
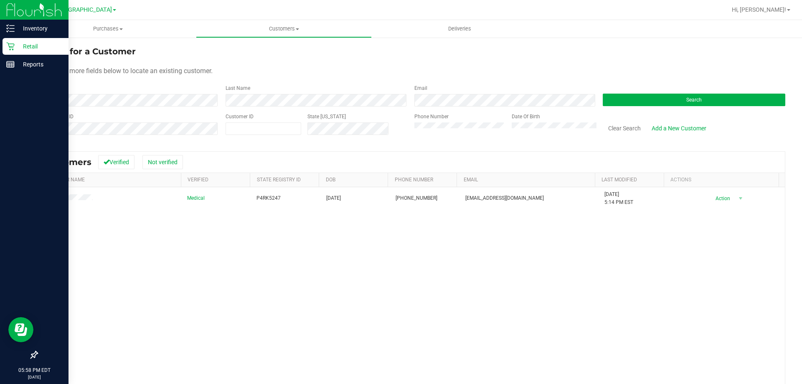
click at [15, 51] on p "Retail" at bounding box center [40, 46] width 50 height 10
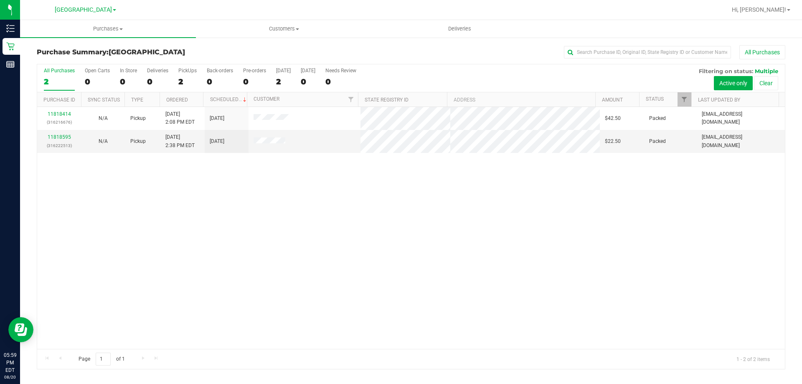
click at [236, 300] on div "11818414 (316216676) N/A Pickup 8/20/2025 2:08 PM EDT 8/20/2025 $42.50 Packed a…" at bounding box center [410, 228] width 747 height 242
click at [204, 166] on div "11818414 (316216676) N/A Pickup 8/20/2025 2:08 PM EDT 8/20/2025 $42.50 Packed a…" at bounding box center [410, 228] width 747 height 242
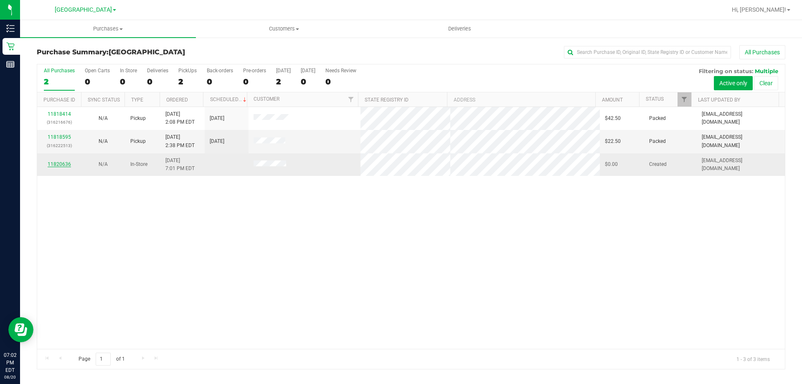
click at [62, 162] on link "11820636" at bounding box center [59, 164] width 23 height 6
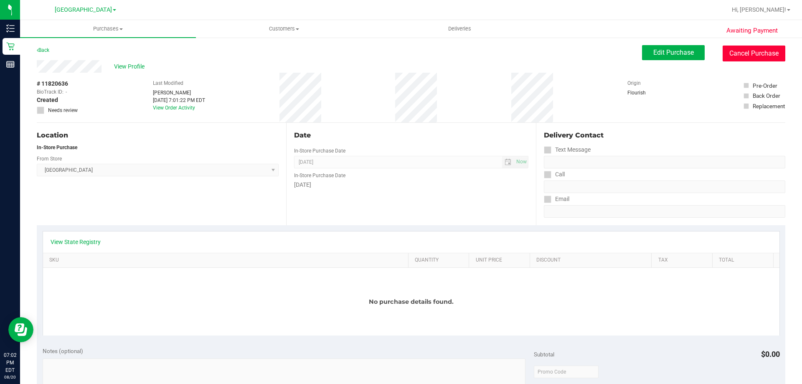
click at [759, 57] on button "Cancel Purchase" at bounding box center [753, 54] width 63 height 16
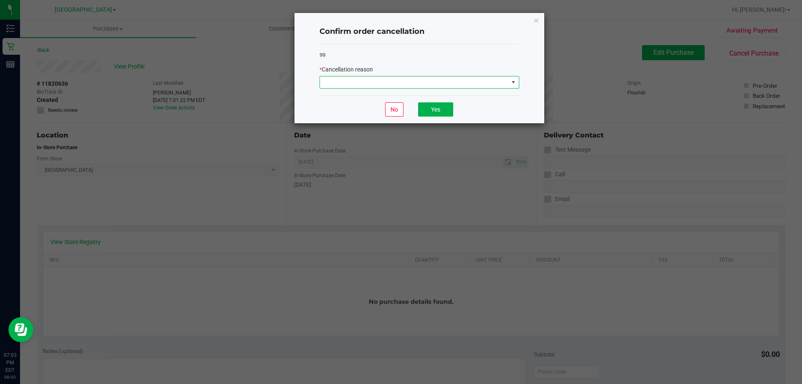
click at [501, 80] on span at bounding box center [414, 82] width 188 height 12
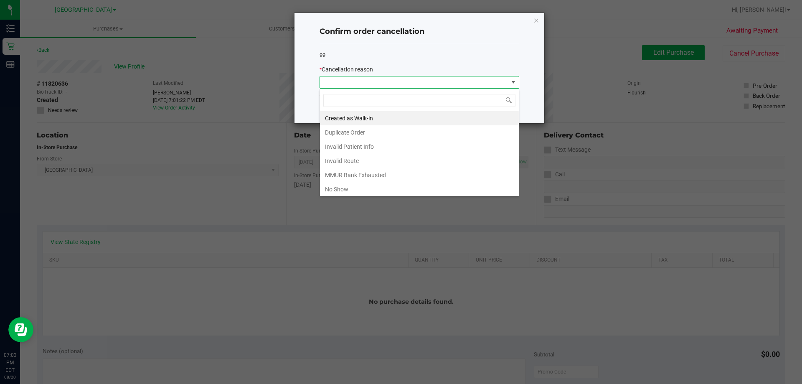
scroll to position [13, 200]
click at [372, 117] on li "Created as Walk-in" at bounding box center [419, 118] width 199 height 14
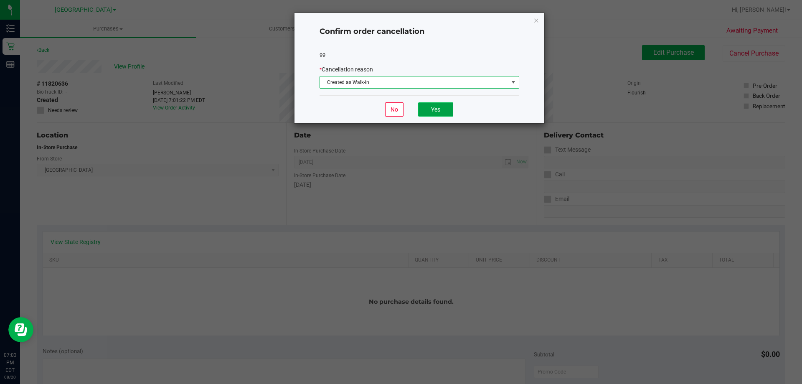
click at [444, 110] on button "Yes" at bounding box center [435, 109] width 35 height 14
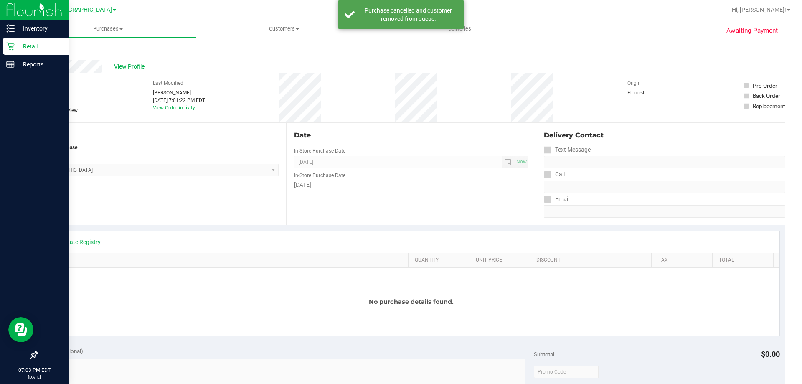
click at [10, 47] on icon at bounding box center [10, 46] width 8 height 8
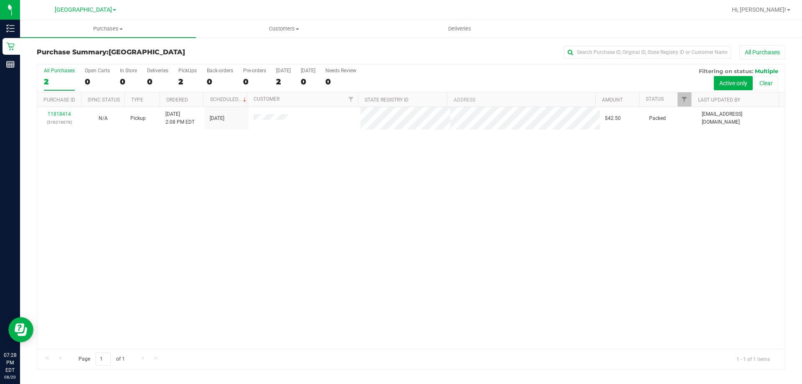
click at [629, 269] on div "11818414 (316216676) N/A Pickup 8/20/2025 2:08 PM EDT 8/20/2025 $42.50 Packed a…" at bounding box center [410, 228] width 747 height 242
click at [234, 240] on div "11818414 (316216676) N/A Pickup 8/20/2025 2:08 PM EDT 8/20/2025 $42.50 Packed a…" at bounding box center [410, 228] width 747 height 242
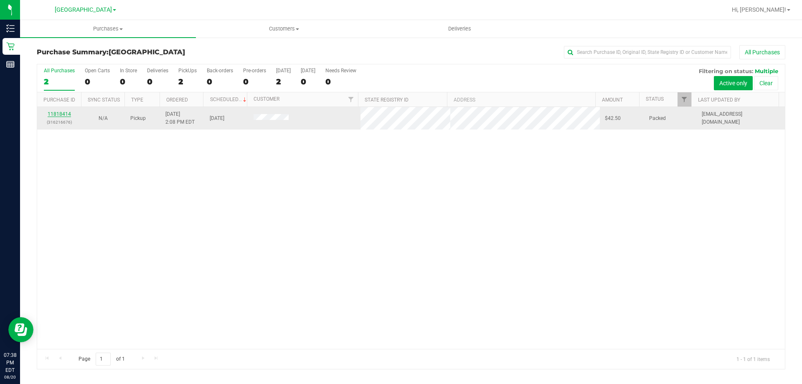
click at [61, 113] on link "11818414" at bounding box center [59, 114] width 23 height 6
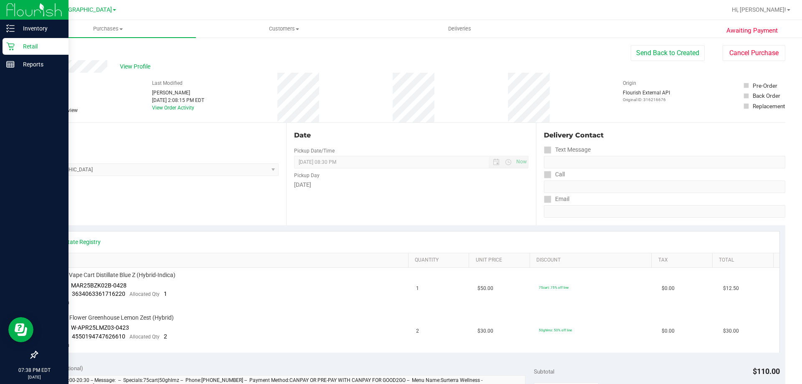
click at [15, 42] on p "Retail" at bounding box center [40, 46] width 50 height 10
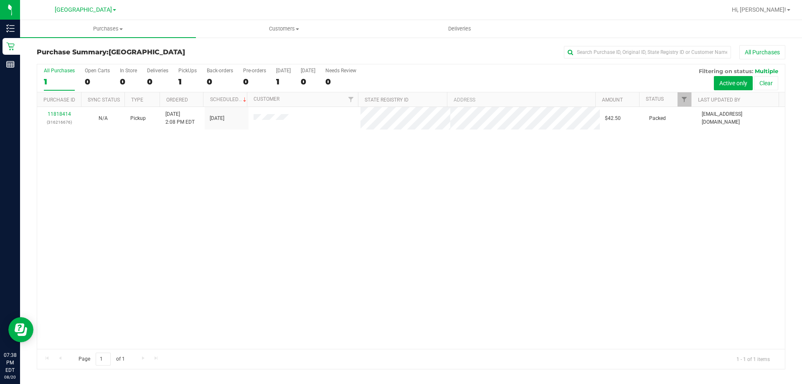
click at [420, 246] on div "11818414 (316216676) N/A Pickup 8/20/2025 2:08 PM EDT 8/20/2025 $42.50 Packed a…" at bounding box center [410, 228] width 747 height 242
click at [260, 233] on div "11818414 (316216676) N/A Pickup 8/20/2025 2:08 PM EDT 8/20/2025 $42.50 Packed a…" at bounding box center [410, 228] width 747 height 242
click at [524, 210] on div "11818414 (316216676) N/A Pickup 8/20/2025 2:08 PM EDT 8/20/2025 $42.50 Packed a…" at bounding box center [410, 228] width 747 height 242
click at [275, 273] on div "11818414 (316216676) N/A Pickup 8/20/2025 2:08 PM EDT 8/20/2025 $42.50 Packed a…" at bounding box center [410, 228] width 747 height 242
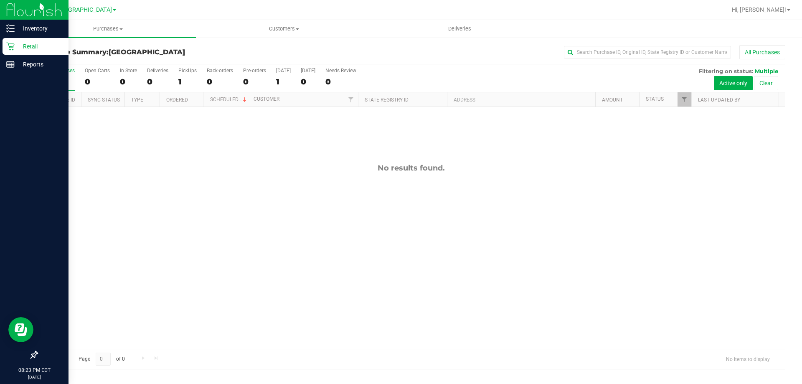
click at [0, 42] on link "Retail" at bounding box center [34, 47] width 68 height 18
click at [15, 40] on div "Retail" at bounding box center [36, 46] width 66 height 17
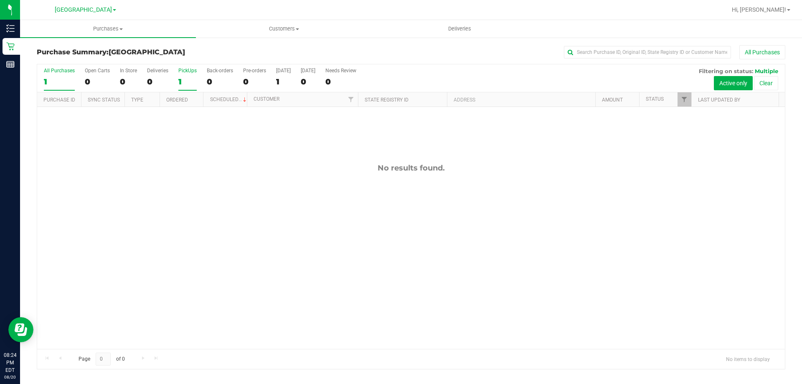
click at [184, 77] on div "1" at bounding box center [187, 82] width 18 height 10
click at [0, 0] on input "PickUps 1" at bounding box center [0, 0] width 0 height 0
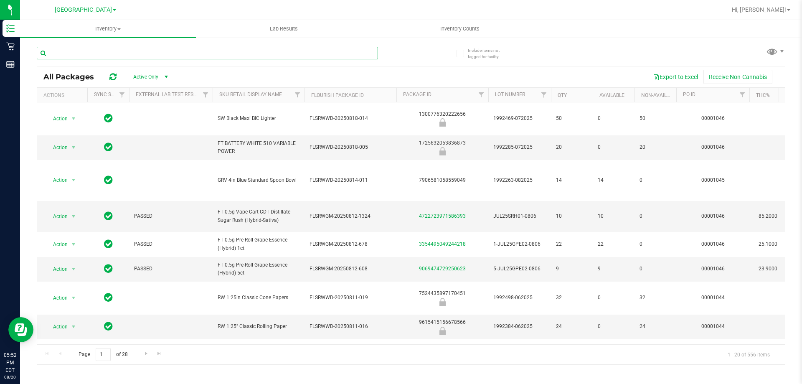
click at [123, 48] on input "text" at bounding box center [207, 53] width 341 height 13
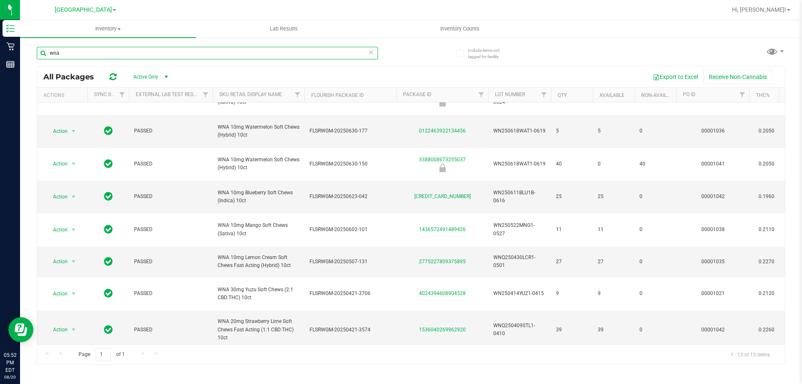
scroll to position [25, 0]
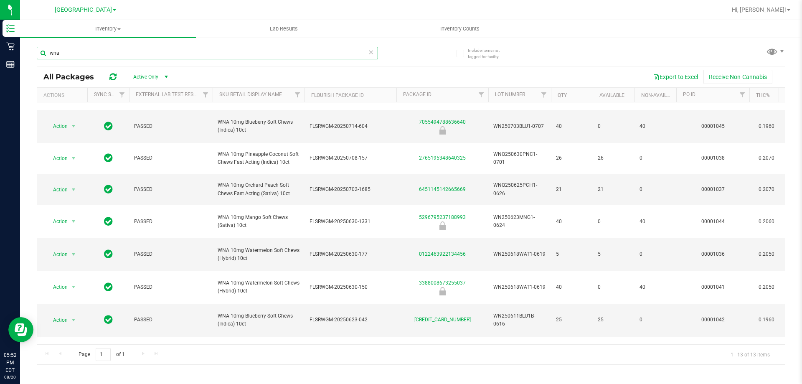
type input "wna"
click at [372, 52] on icon at bounding box center [371, 52] width 6 height 10
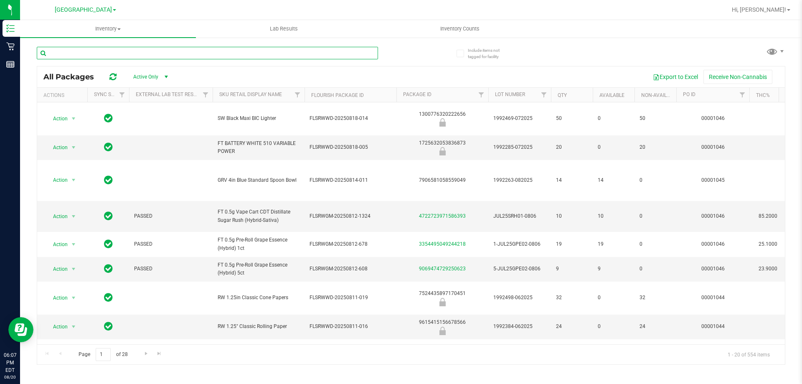
click at [101, 48] on input "text" at bounding box center [207, 53] width 341 height 13
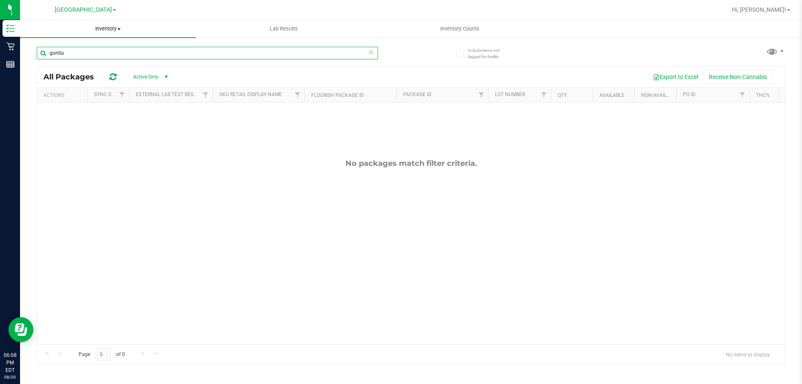
type input "gorilla"
click at [101, 34] on uib-tab-heading "Inventory All packages All inventory Waste log" at bounding box center [108, 29] width 176 height 18
click at [58, 62] on span "All inventory" at bounding box center [48, 60] width 56 height 7
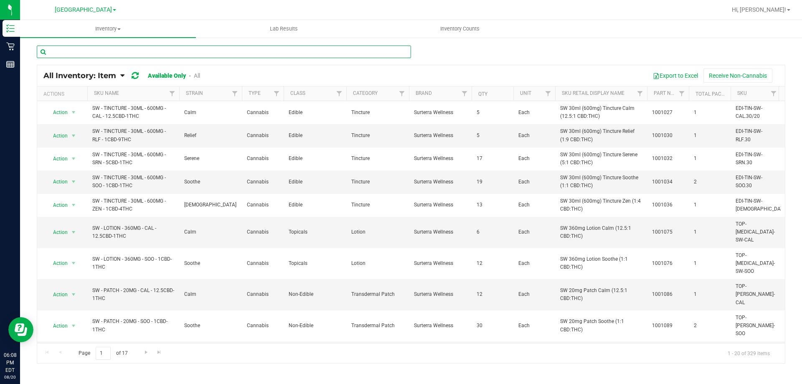
click at [95, 52] on input "text" at bounding box center [224, 52] width 374 height 13
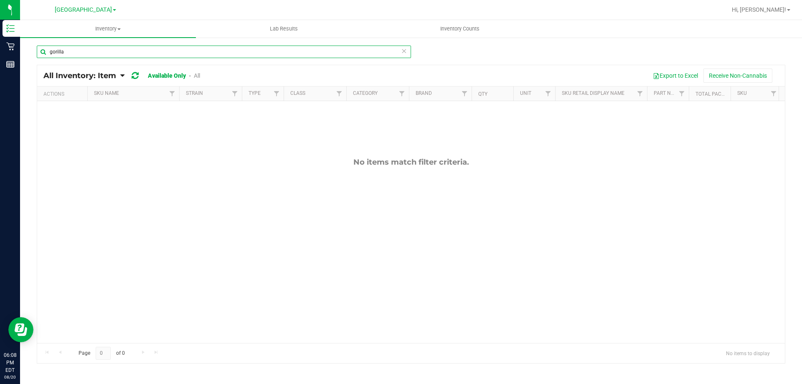
type input "gorilla"
click at [197, 75] on link "All" at bounding box center [197, 75] width 6 height 7
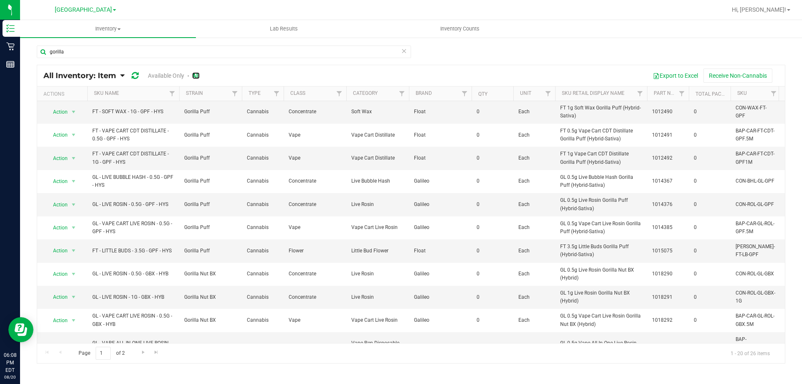
scroll to position [227, 0]
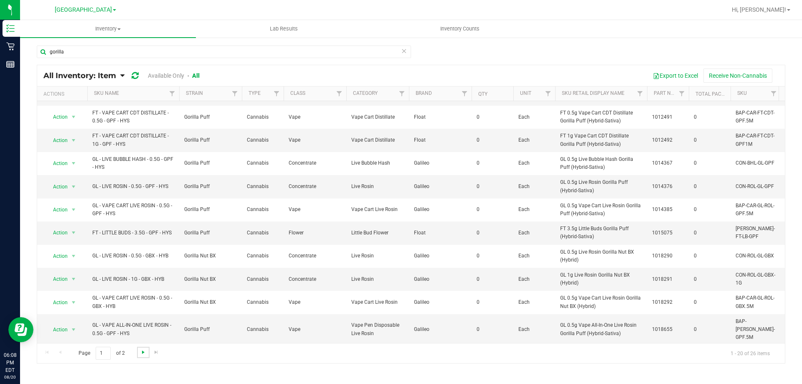
click at [142, 351] on span "Go to the next page" at bounding box center [143, 352] width 7 height 7
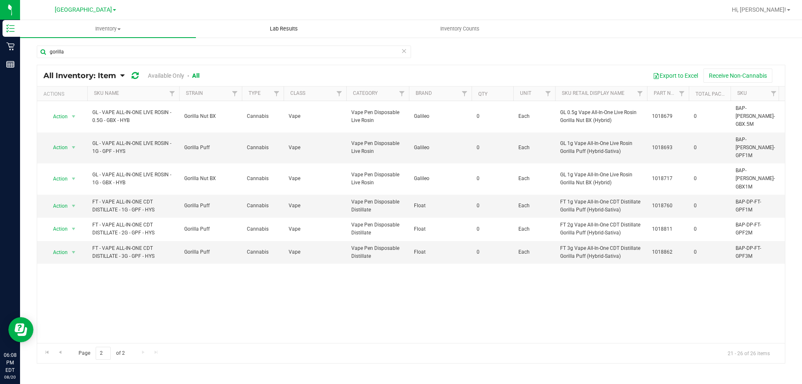
click at [291, 30] on span "Lab Results" at bounding box center [283, 29] width 51 height 8
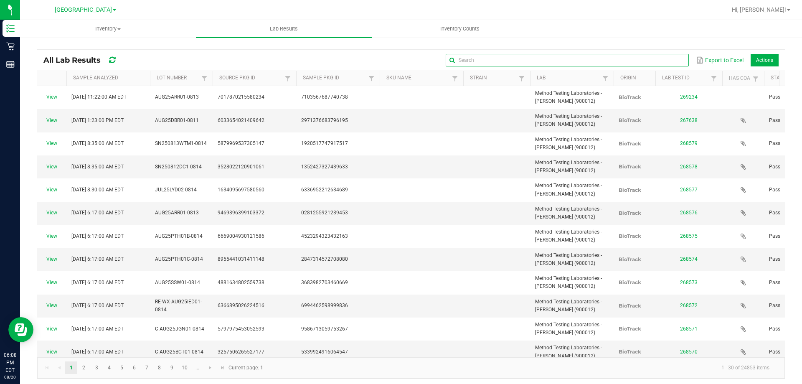
click at [670, 60] on input "text" at bounding box center [566, 60] width 243 height 13
type input "aml"
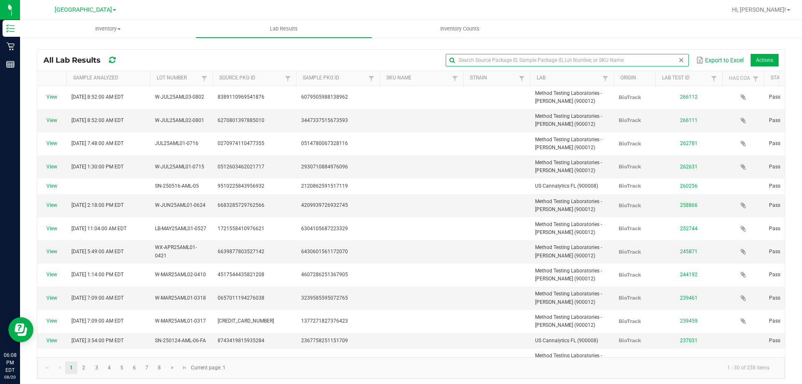
click at [678, 60] on span at bounding box center [681, 60] width 7 height 7
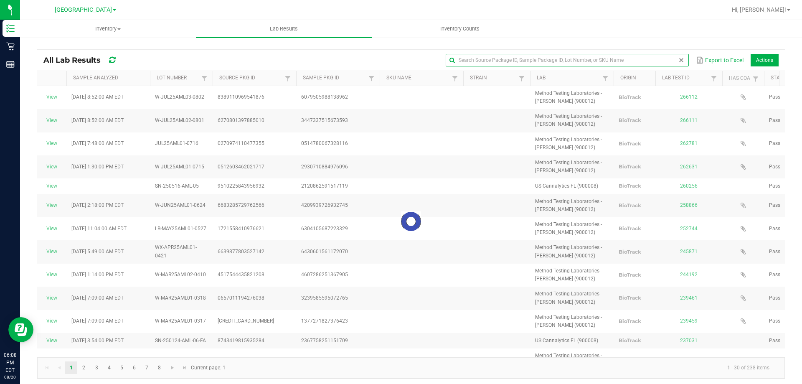
click at [524, 60] on input "text" at bounding box center [566, 60] width 243 height 13
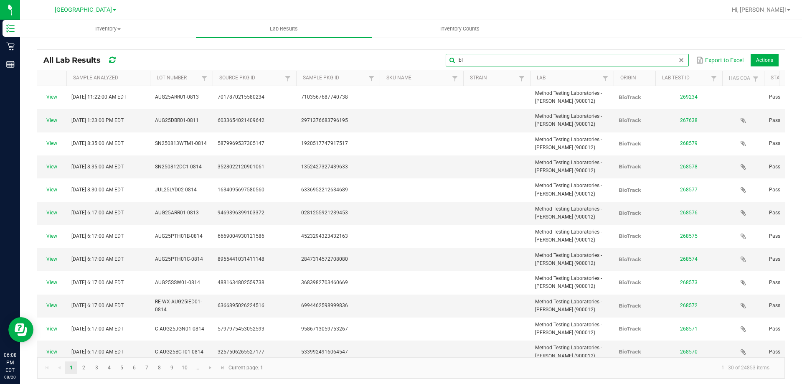
type input "blt"
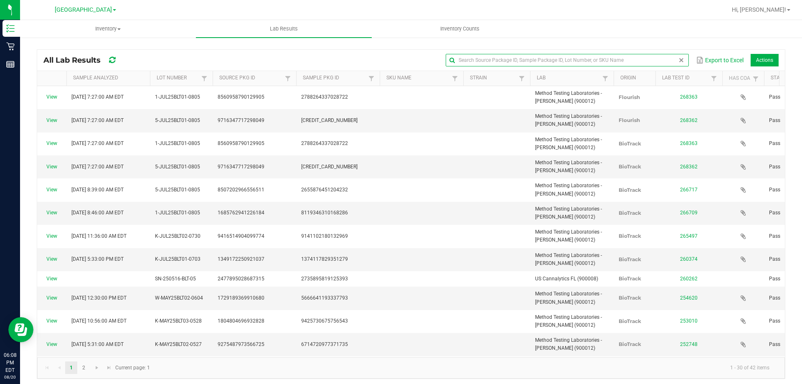
click at [678, 63] on span at bounding box center [681, 60] width 7 height 7
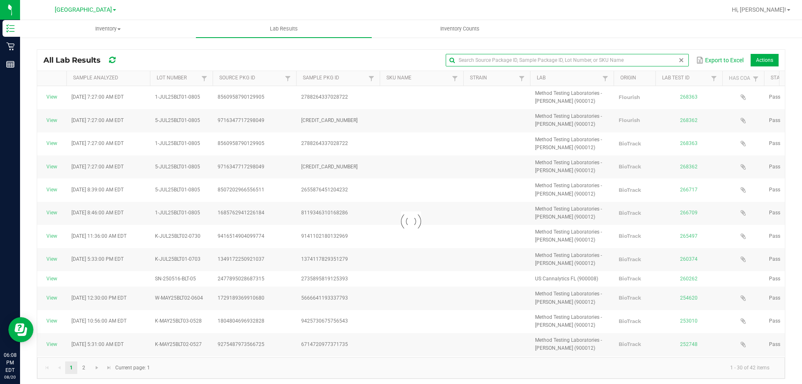
click at [598, 61] on input "text" at bounding box center [566, 60] width 243 height 13
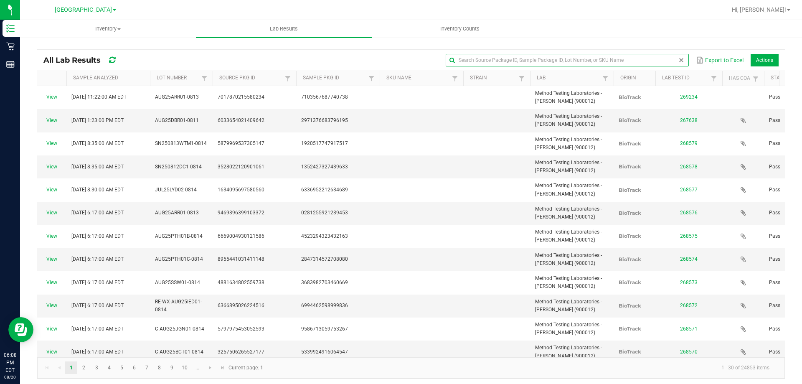
click at [479, 58] on input "text" at bounding box center [566, 60] width 243 height 13
type input "stg"
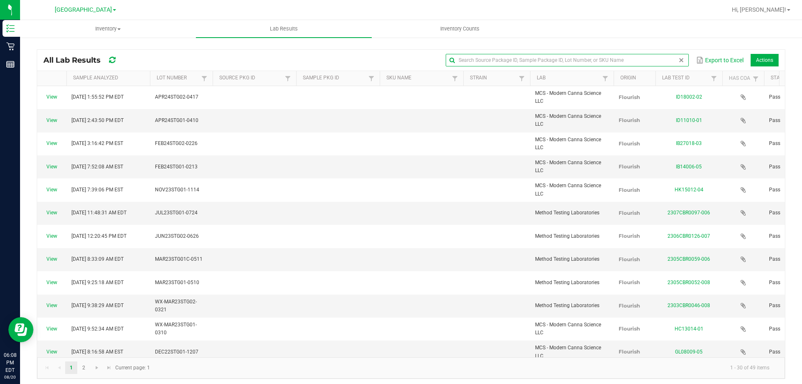
click at [678, 61] on span at bounding box center [681, 60] width 7 height 7
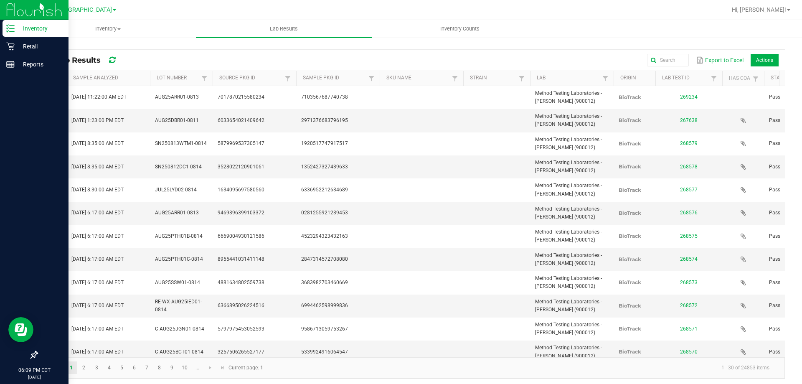
click at [27, 28] on p "Inventory" at bounding box center [40, 28] width 50 height 10
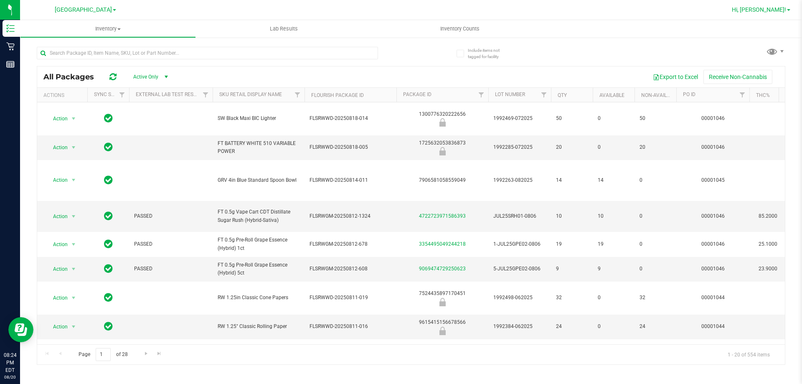
click at [781, 11] on span "Hi, [PERSON_NAME]!" at bounding box center [758, 9] width 54 height 7
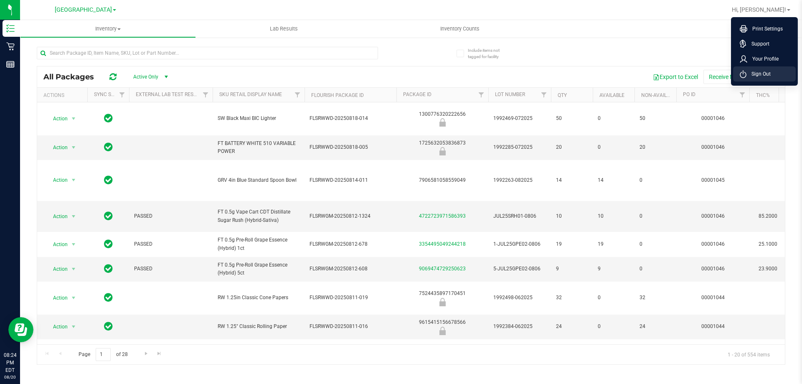
click at [762, 74] on span "Sign Out" at bounding box center [758, 74] width 24 height 8
